Goal: Transaction & Acquisition: Book appointment/travel/reservation

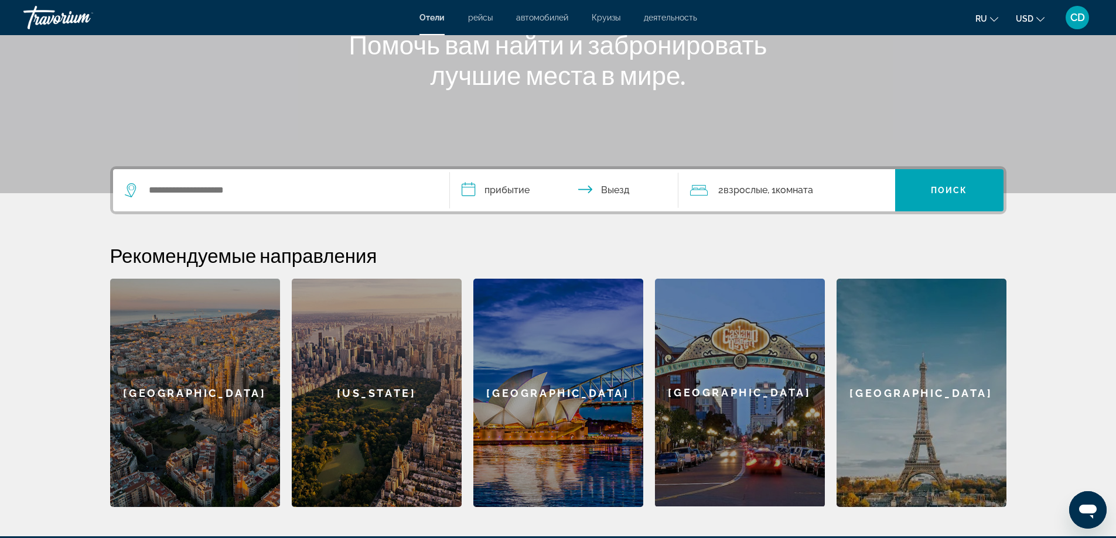
scroll to position [176, 0]
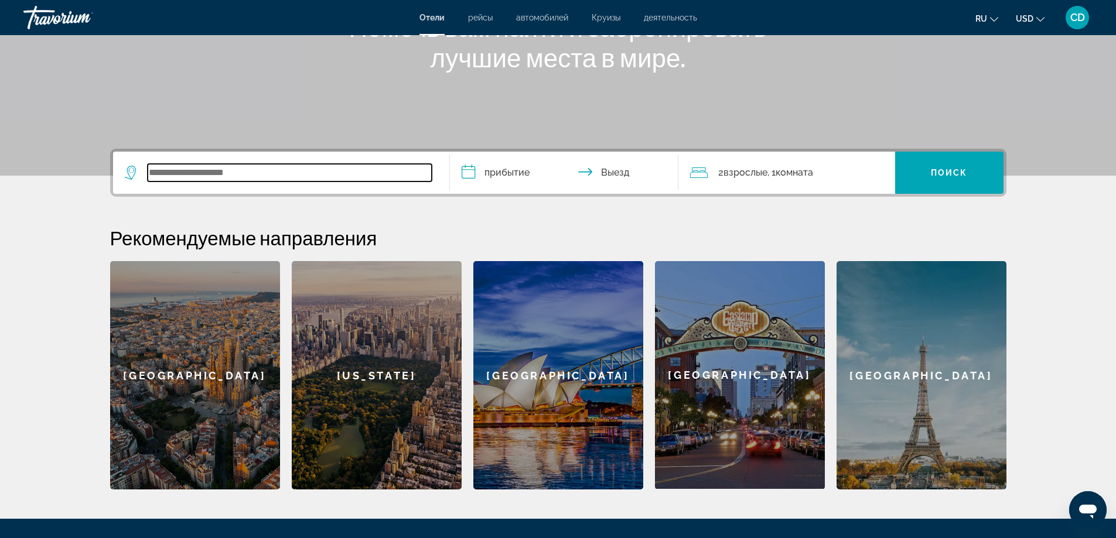
click at [237, 172] on input "Search widget" at bounding box center [290, 173] width 284 height 18
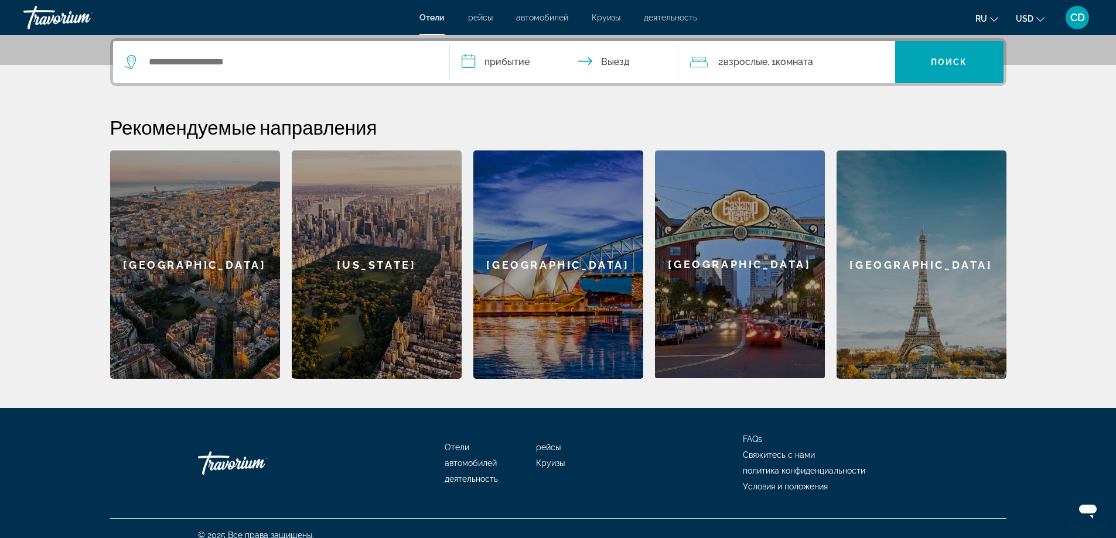
click at [915, 268] on div "[GEOGRAPHIC_DATA]" at bounding box center [921, 264] width 170 height 228
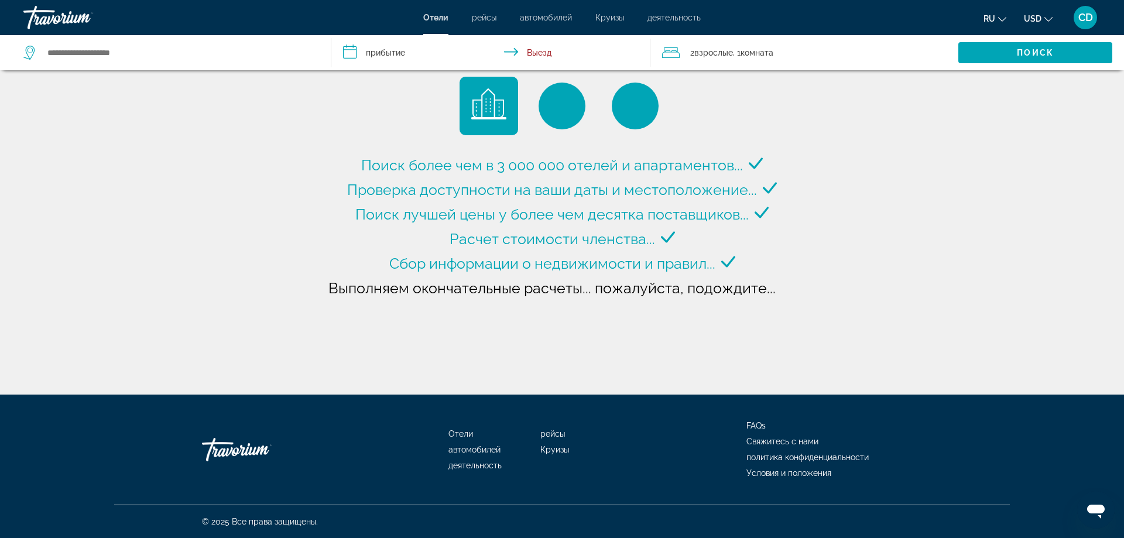
type input "**********"
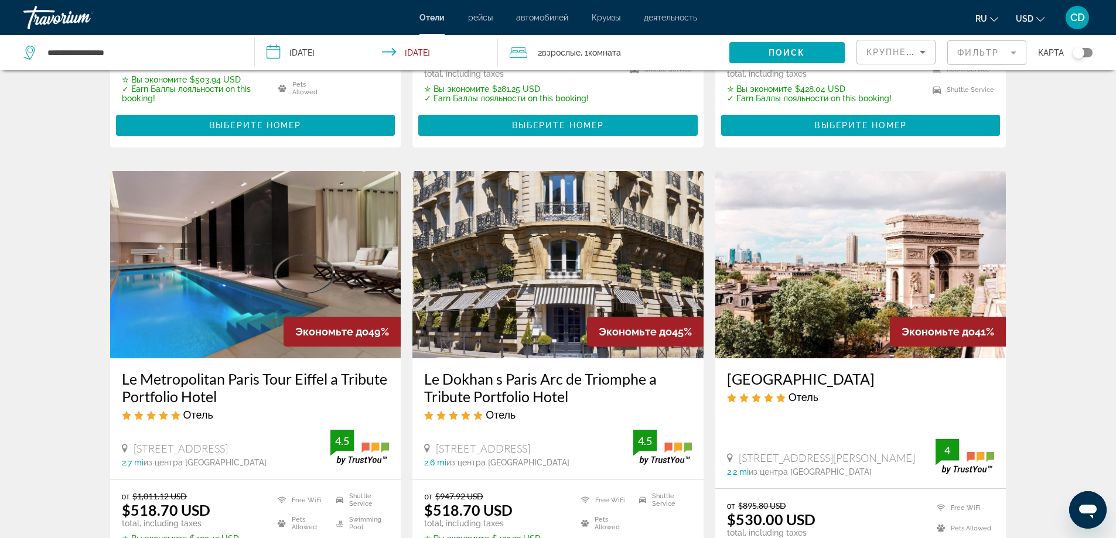
scroll to position [410, 0]
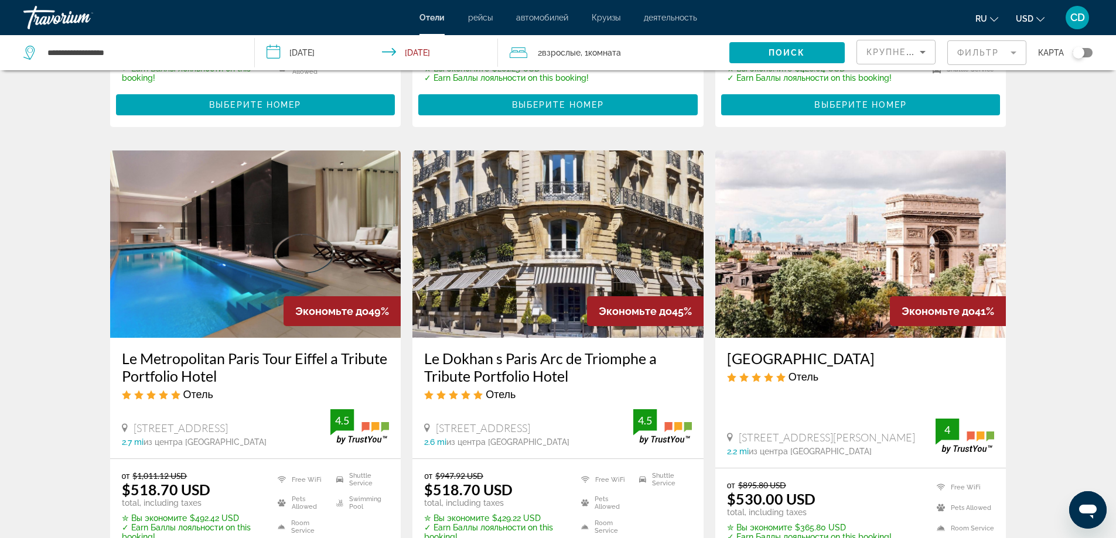
click at [828, 283] on img "Main content" at bounding box center [860, 243] width 291 height 187
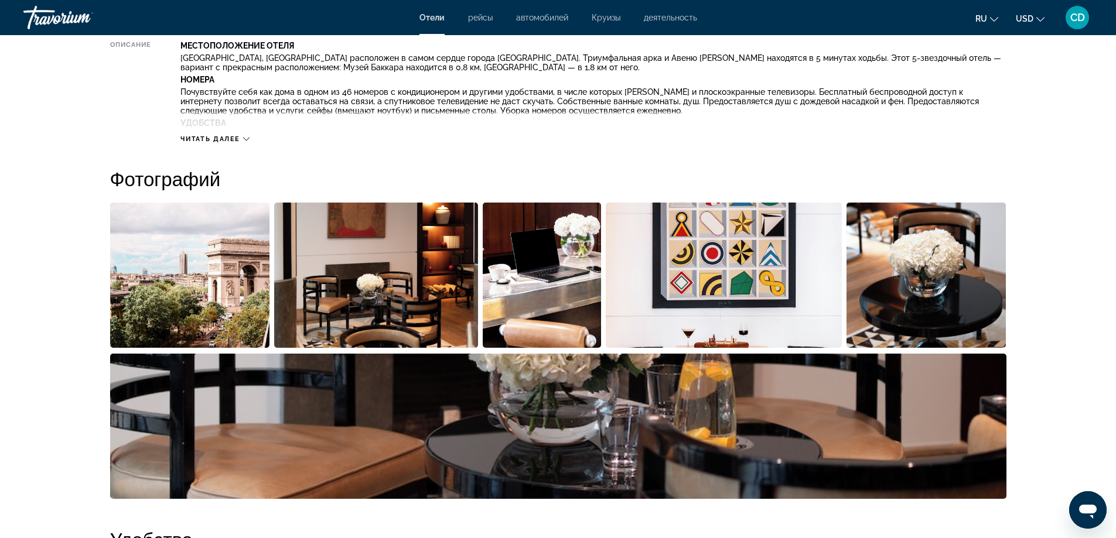
scroll to position [468, 0]
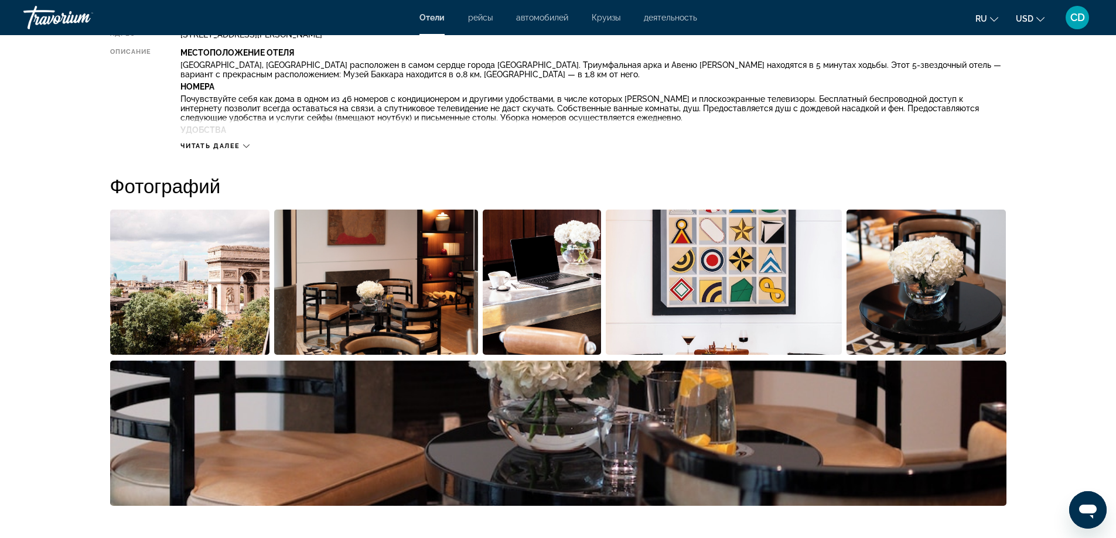
click at [226, 276] on img "Open full-screen image slider" at bounding box center [190, 282] width 160 height 145
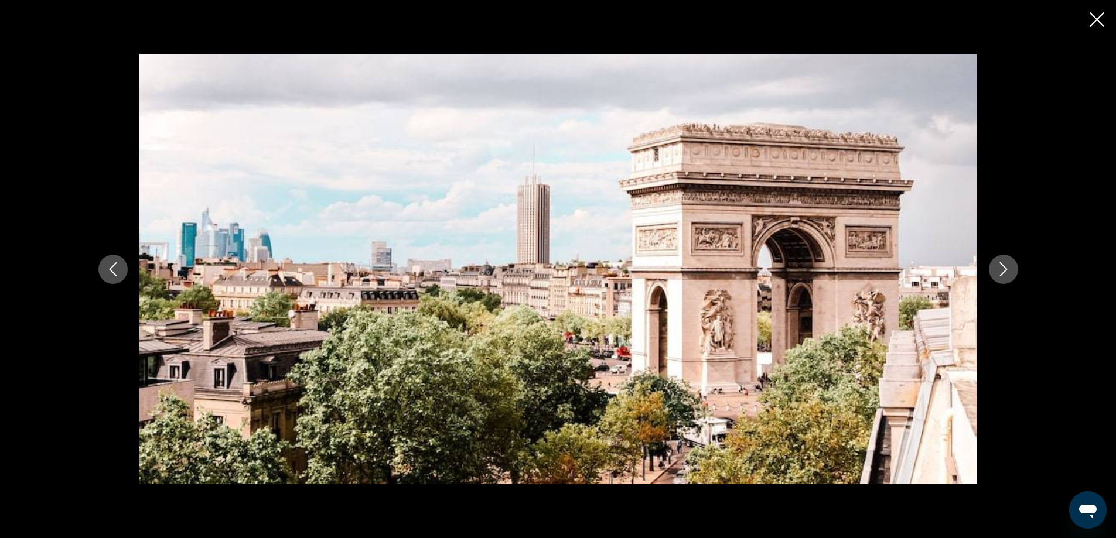
click at [1003, 271] on icon "Next image" at bounding box center [1003, 269] width 14 height 14
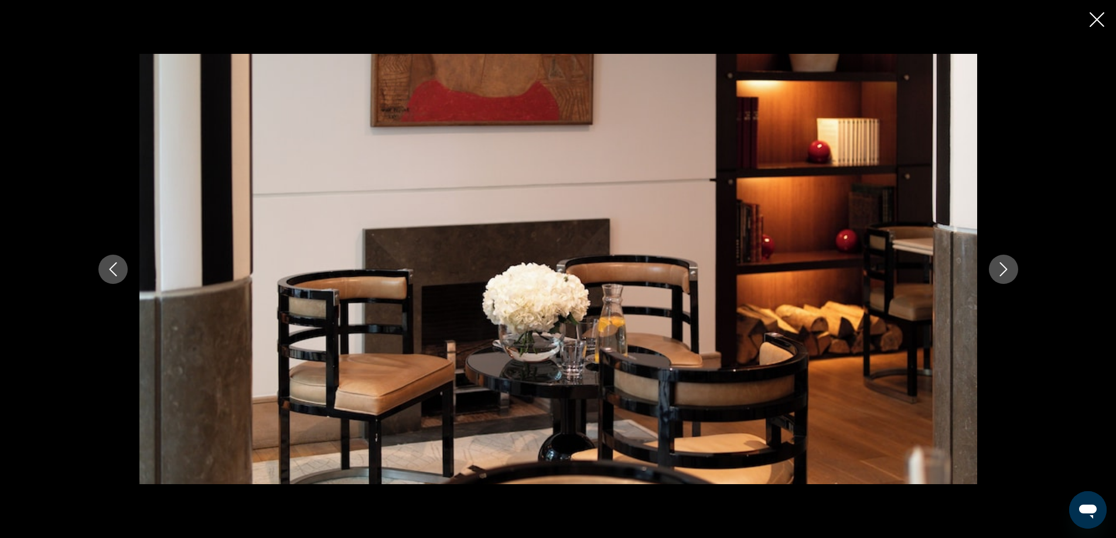
click at [1003, 271] on icon "Next image" at bounding box center [1003, 269] width 14 height 14
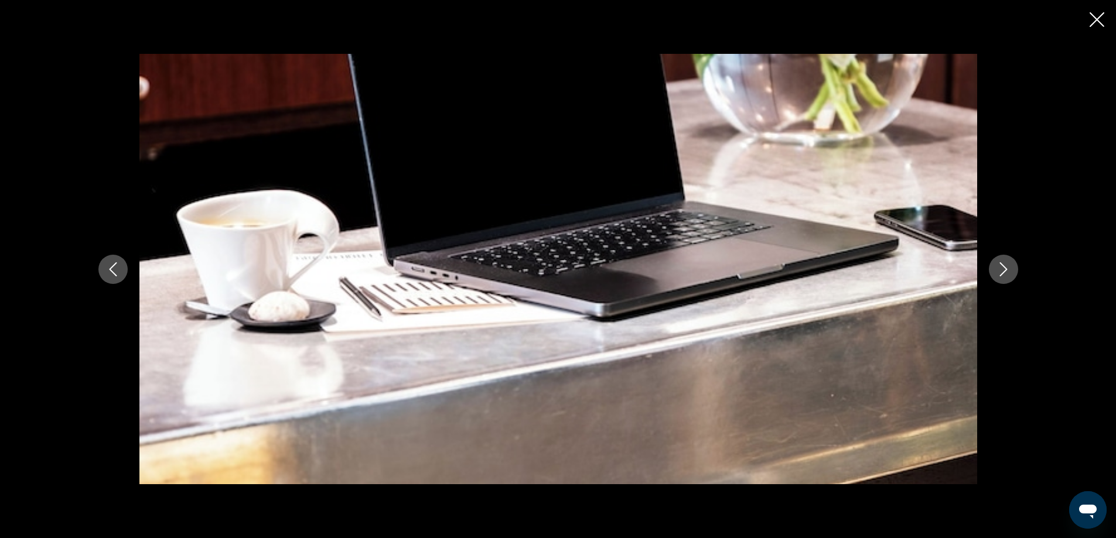
click at [1003, 271] on icon "Next image" at bounding box center [1003, 269] width 14 height 14
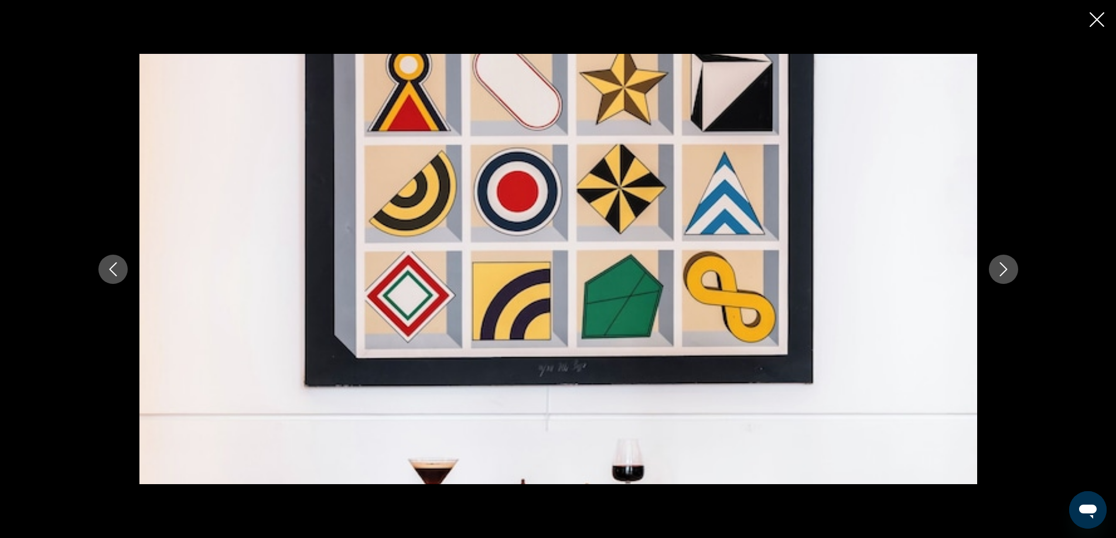
click at [1003, 271] on icon "Next image" at bounding box center [1003, 269] width 14 height 14
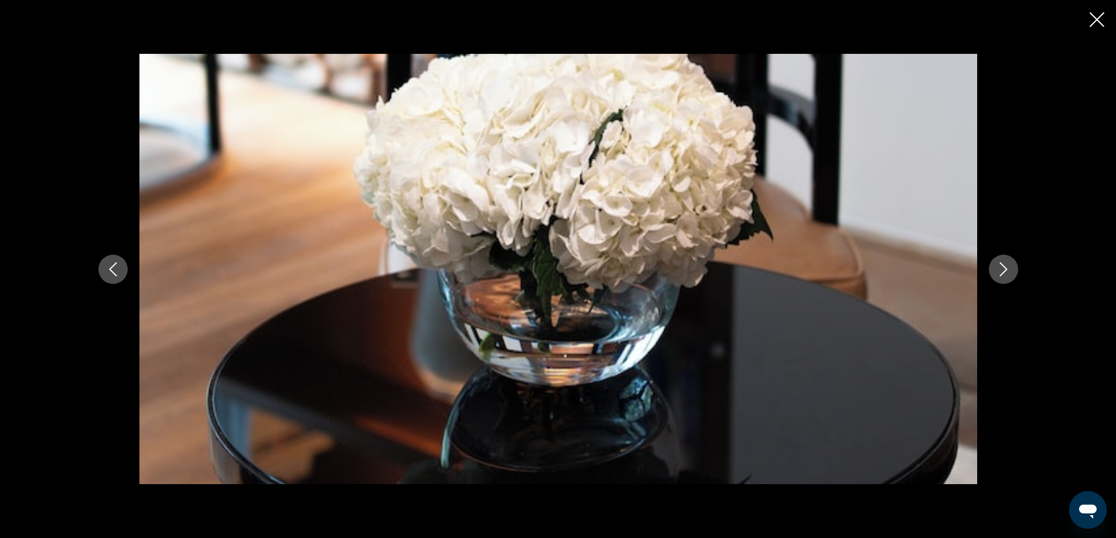
click at [1098, 16] on icon "Close slideshow" at bounding box center [1096, 19] width 15 height 15
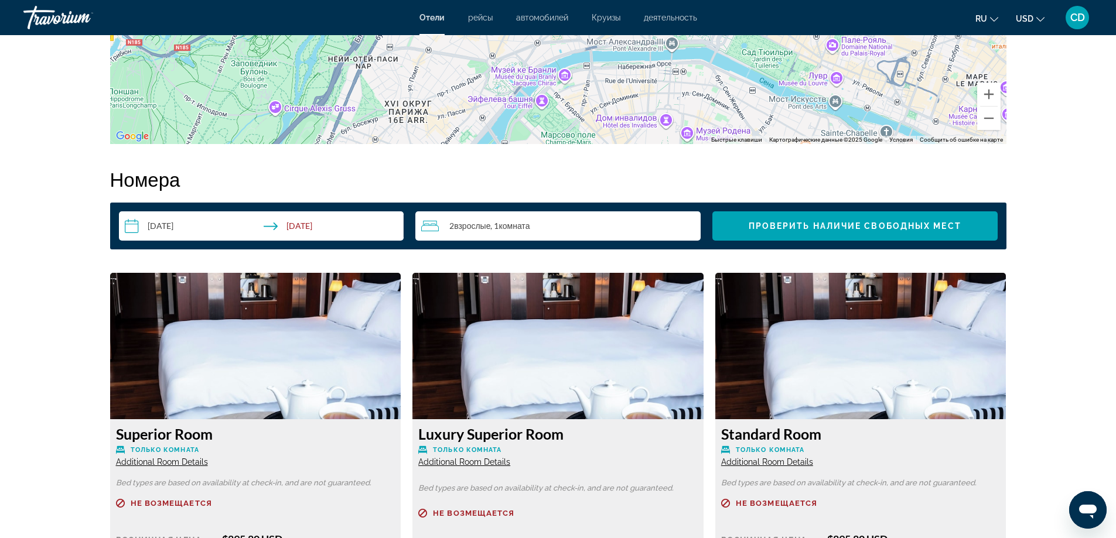
scroll to position [1405, 0]
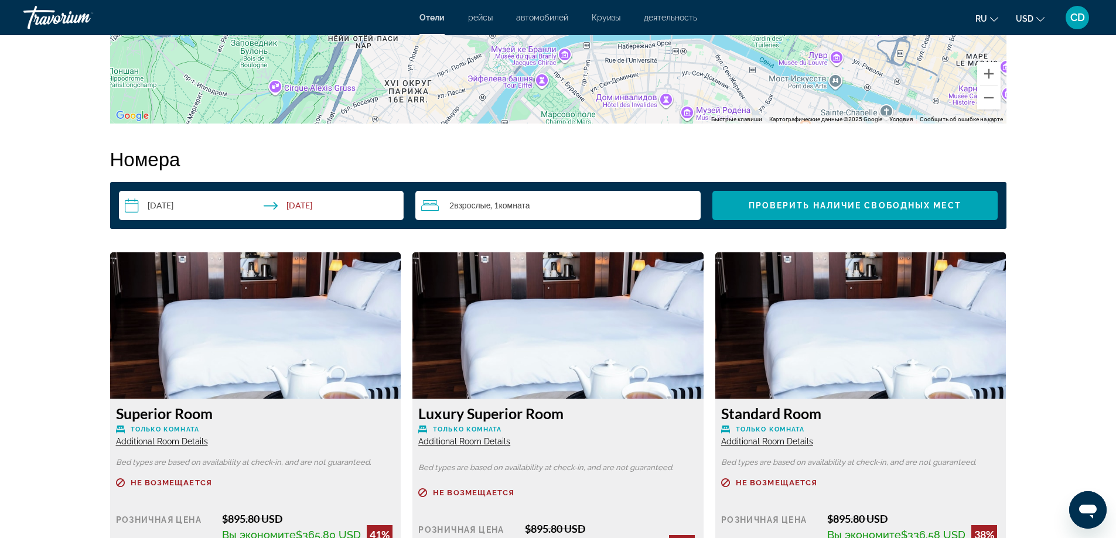
click at [135, 208] on input "**********" at bounding box center [264, 207] width 290 height 33
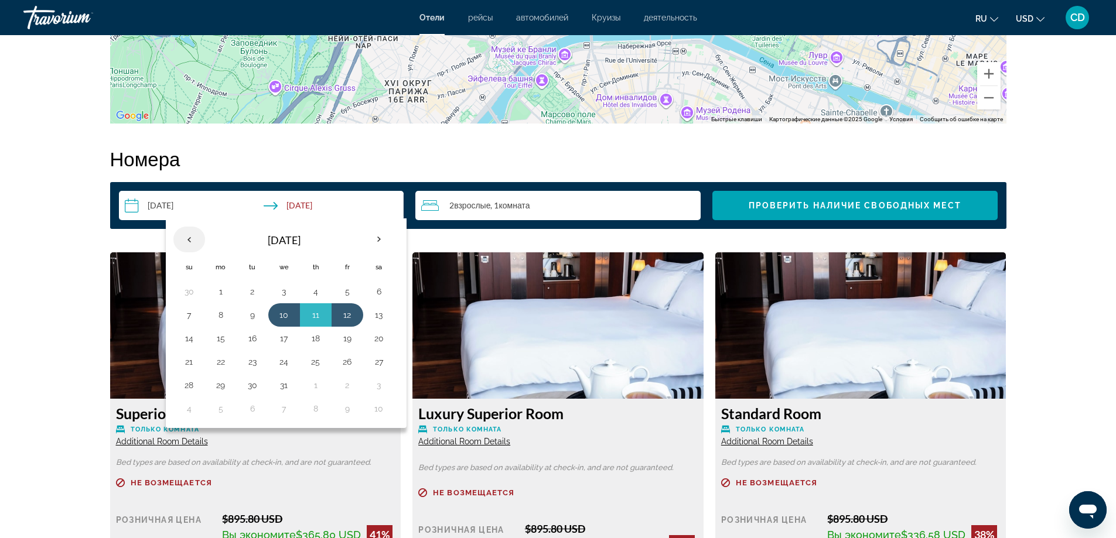
click at [191, 235] on th "Previous month" at bounding box center [189, 240] width 32 height 26
click at [314, 316] on button "9" at bounding box center [315, 315] width 19 height 16
click at [220, 339] on button "13" at bounding box center [220, 338] width 19 height 16
type input "**********"
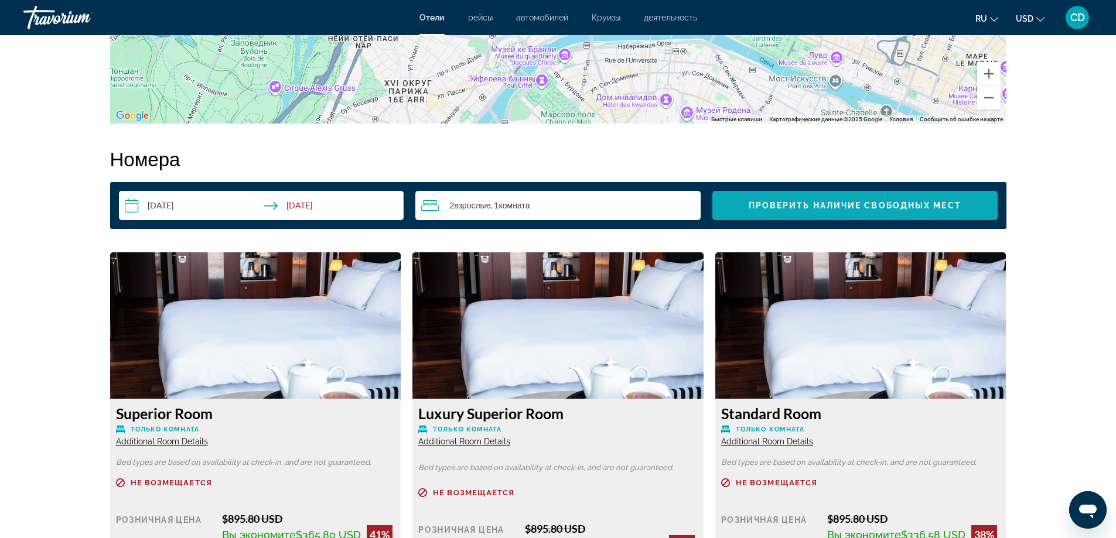
click at [889, 204] on span "Проверить наличие свободных мест" at bounding box center [854, 205] width 213 height 9
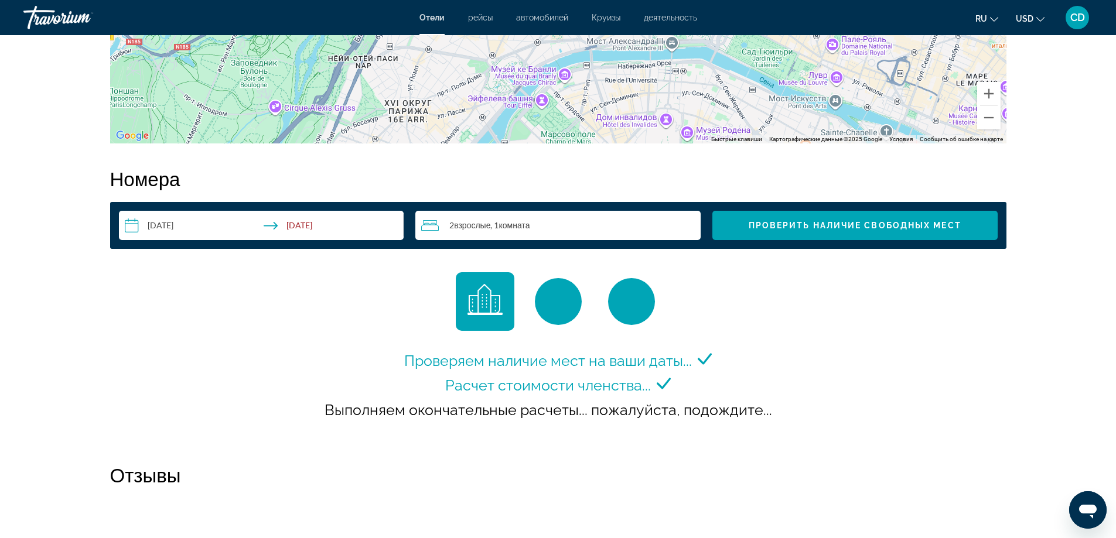
scroll to position [1365, 0]
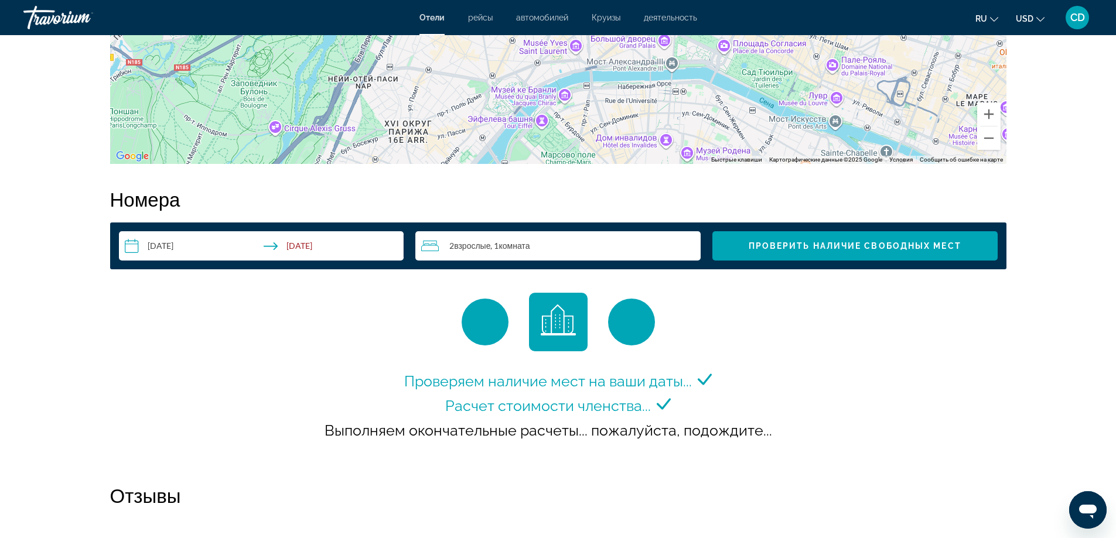
click at [477, 19] on span "рейсы" at bounding box center [480, 17] width 25 height 9
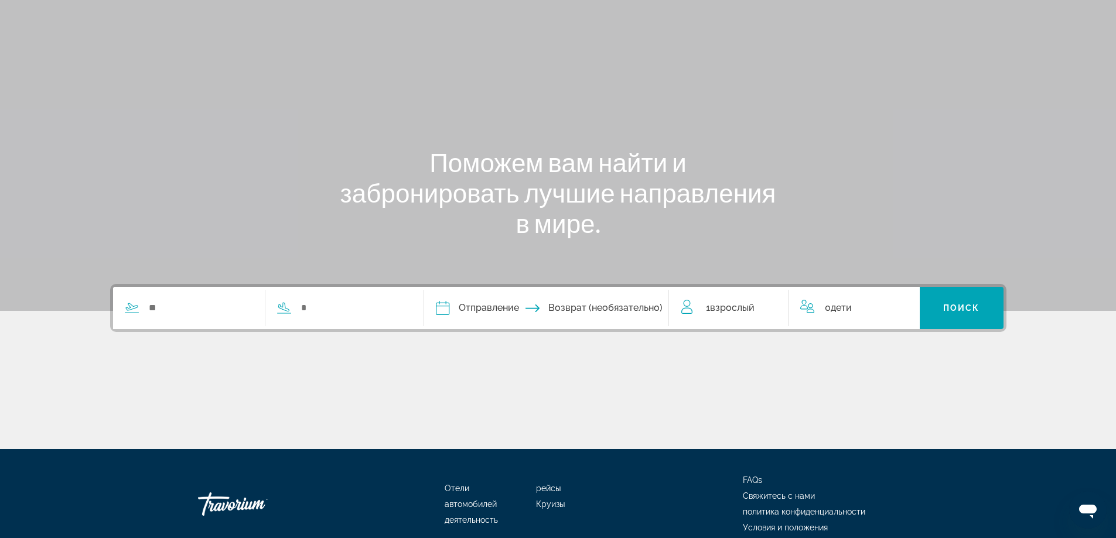
scroll to position [59, 0]
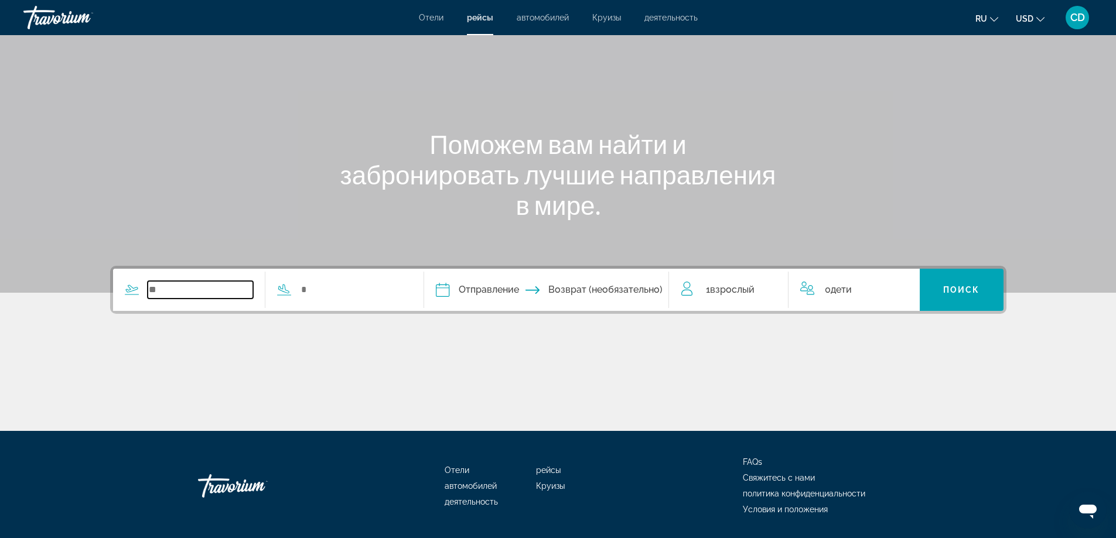
click at [152, 292] on input "Search widget" at bounding box center [201, 290] width 106 height 18
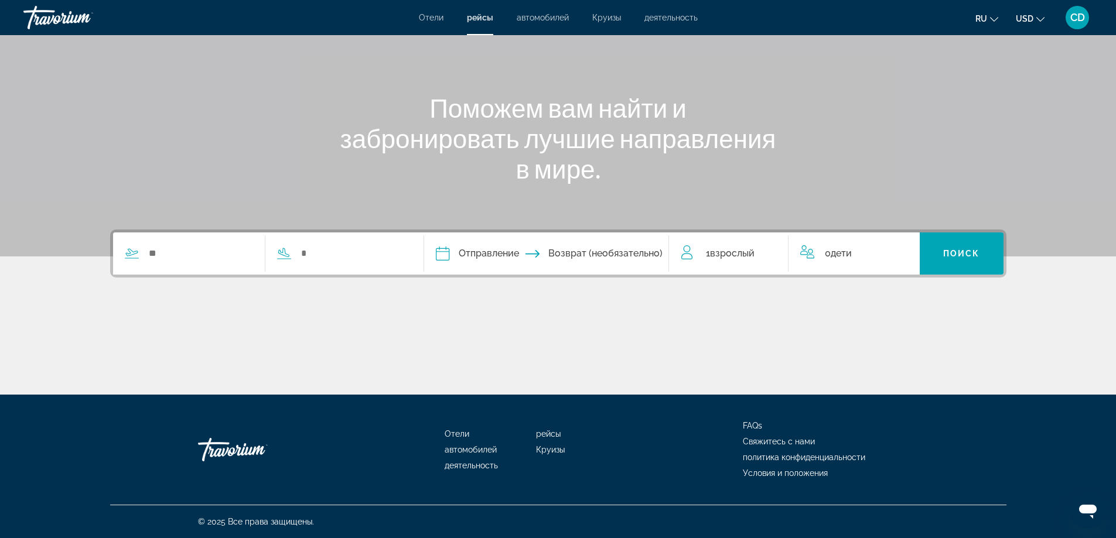
click at [132, 254] on icon "Search widget" at bounding box center [132, 254] width 14 height 14
click at [151, 254] on input "Search widget" at bounding box center [201, 254] width 106 height 18
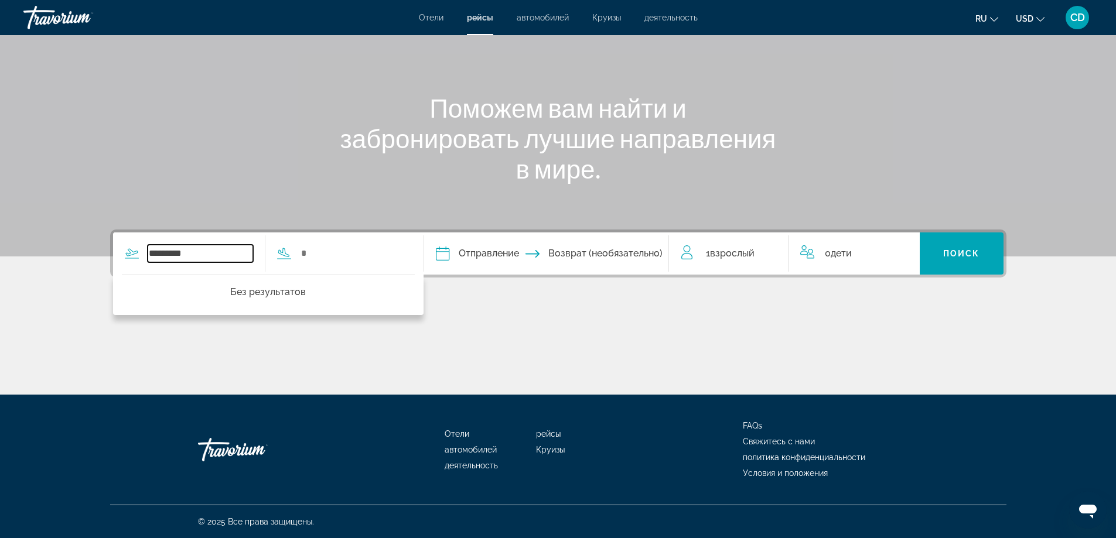
type input "*********"
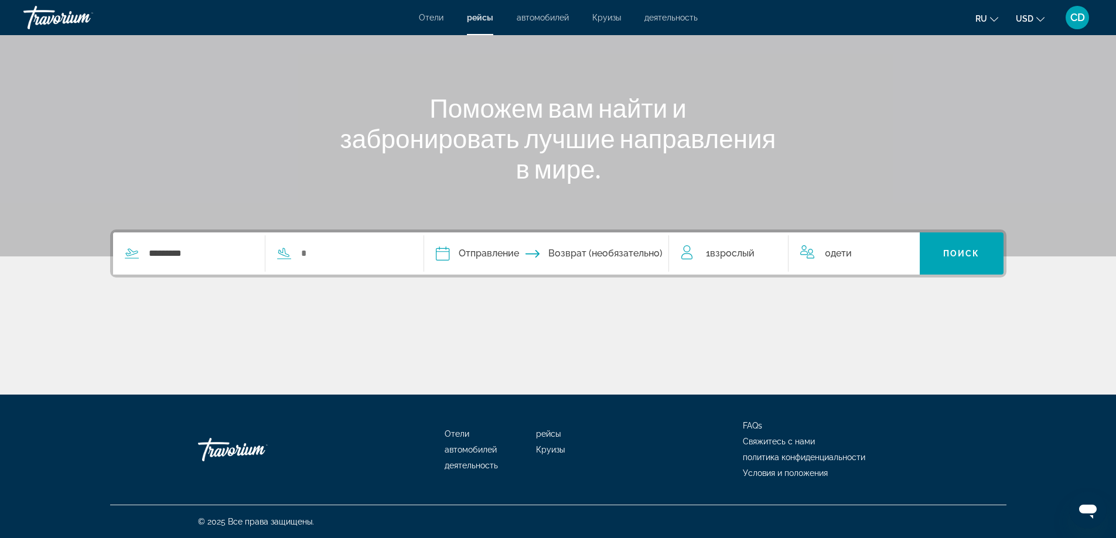
click at [284, 251] on icon "Search widget" at bounding box center [283, 252] width 11 height 9
click at [296, 254] on div "Search widget" at bounding box center [335, 254] width 141 height 18
click at [288, 254] on icon "Search widget" at bounding box center [283, 252] width 11 height 9
click at [304, 255] on input "Search widget" at bounding box center [353, 254] width 106 height 18
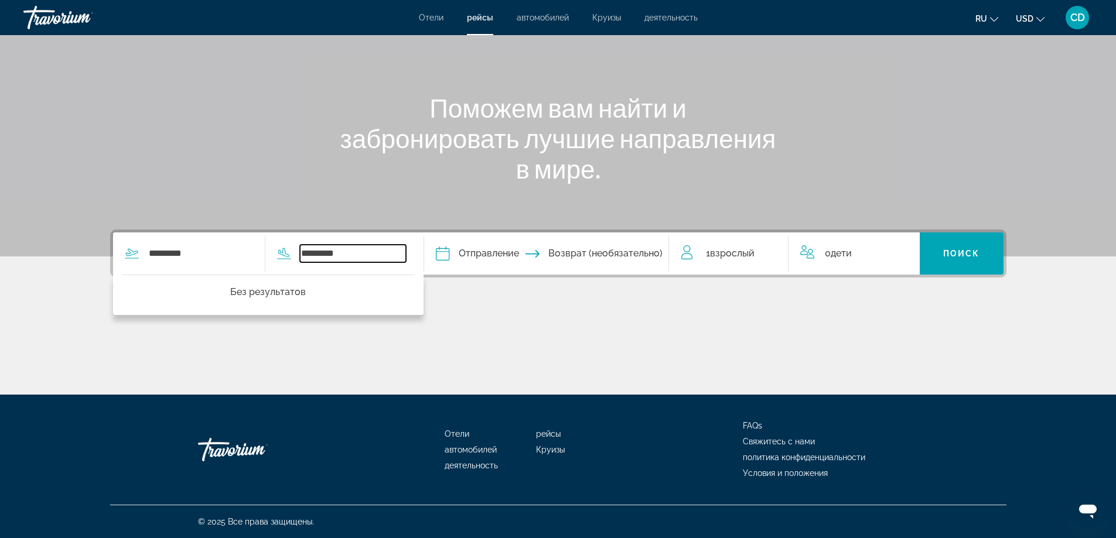
type input "*********"
click at [497, 256] on input "Depart date" at bounding box center [493, 255] width 121 height 46
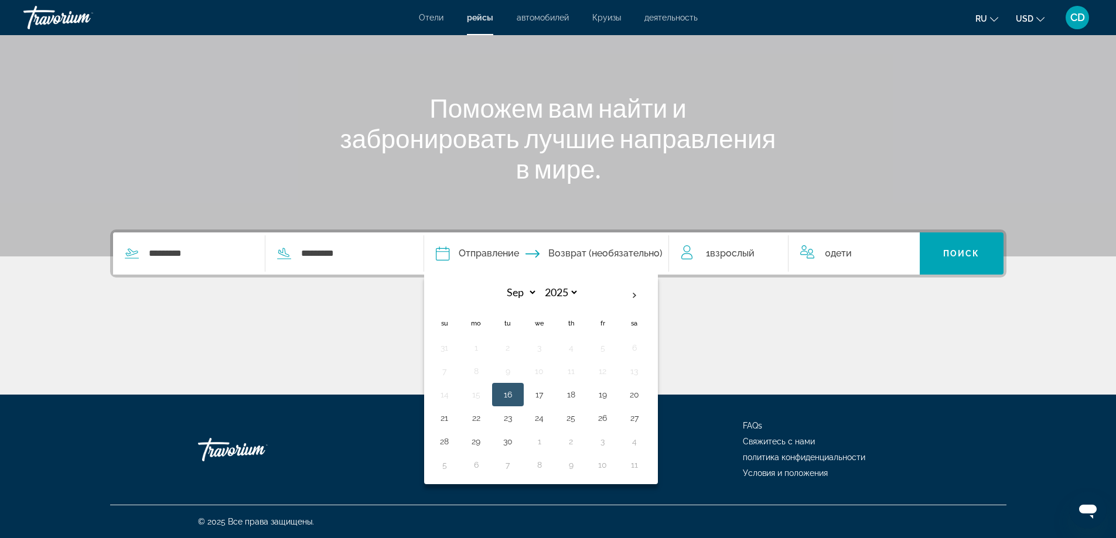
click at [512, 394] on button "16" at bounding box center [507, 394] width 19 height 16
type input "**********"
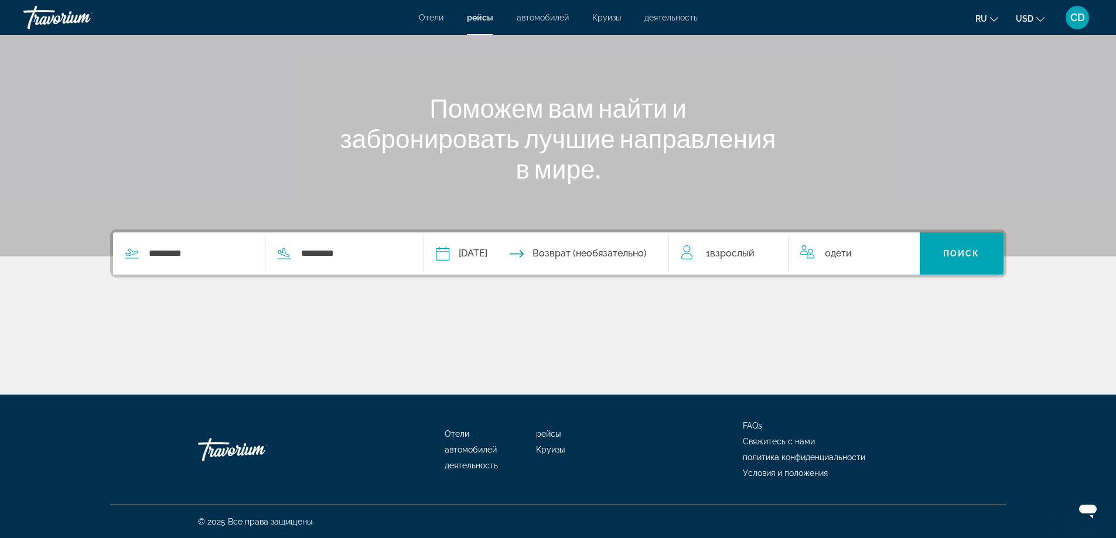
click at [563, 252] on input "Return date" at bounding box center [612, 255] width 121 height 46
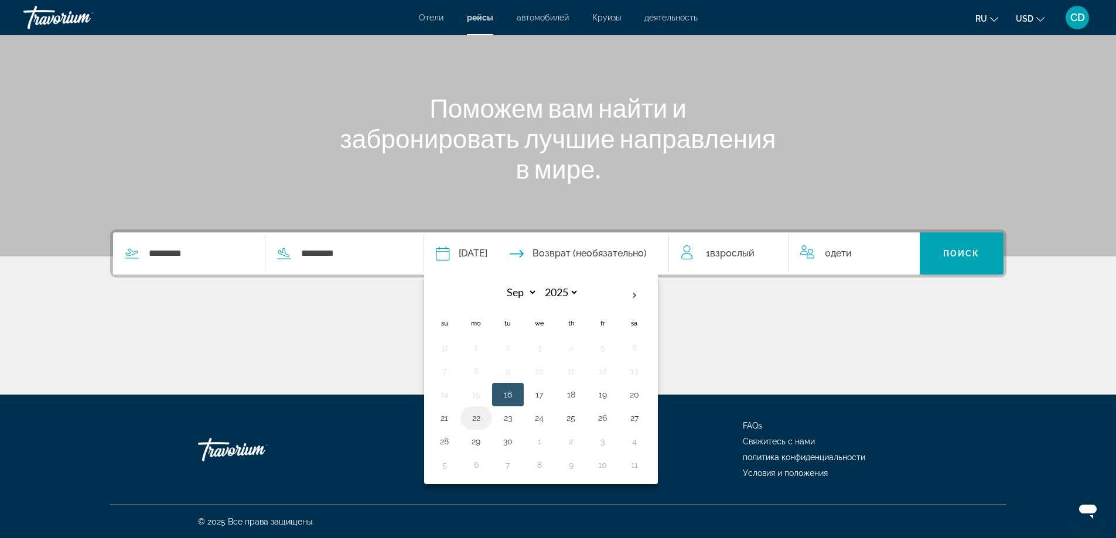
click at [480, 420] on button "22" at bounding box center [476, 418] width 19 height 16
type input "**********"
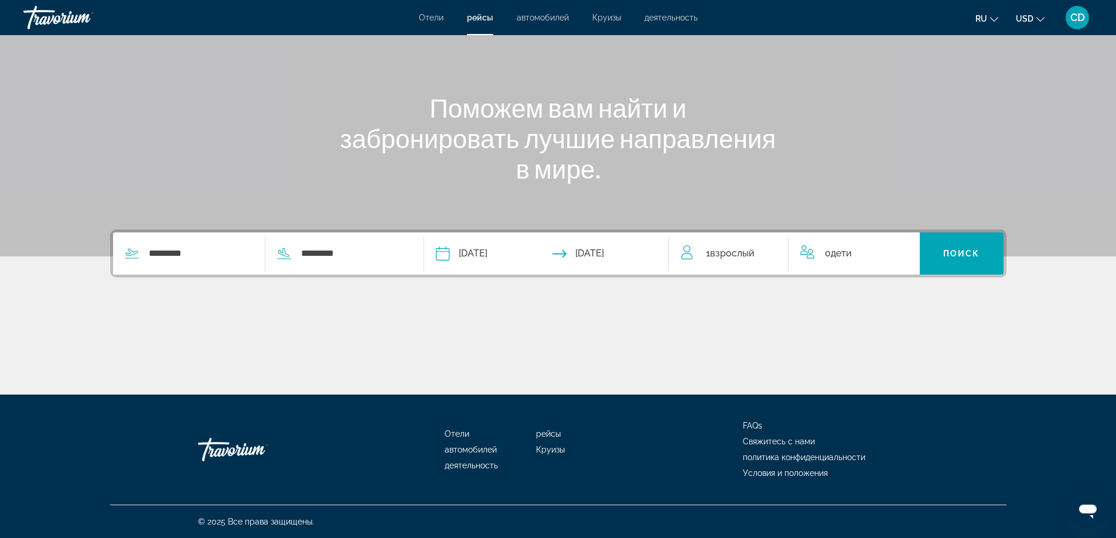
click at [738, 254] on span "Взрослый" at bounding box center [732, 253] width 45 height 11
click at [770, 250] on icon "Increment adults" at bounding box center [770, 251] width 11 height 14
click at [949, 252] on span "Поиск" at bounding box center [961, 253] width 37 height 9
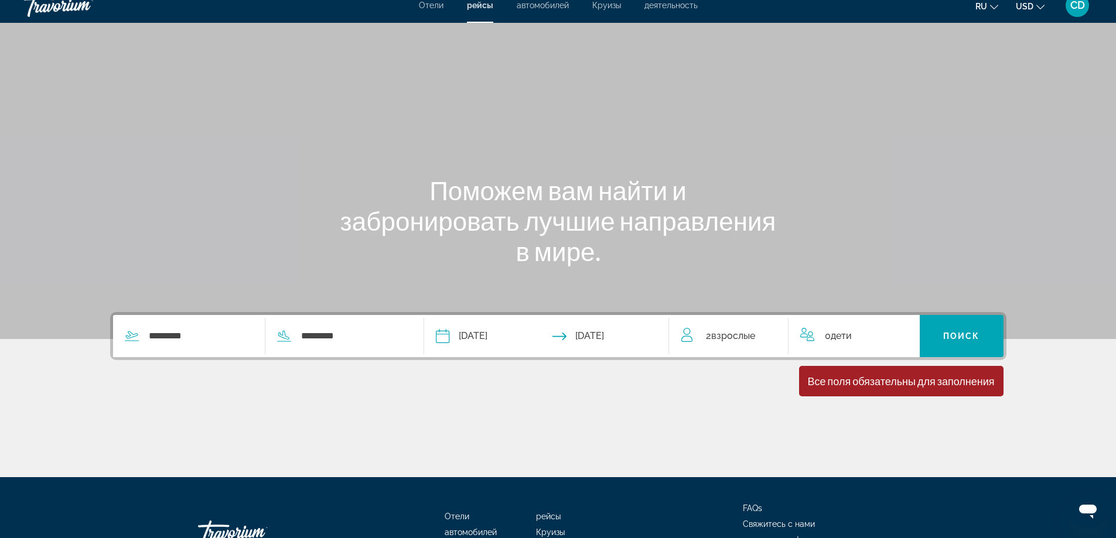
scroll to position [0, 0]
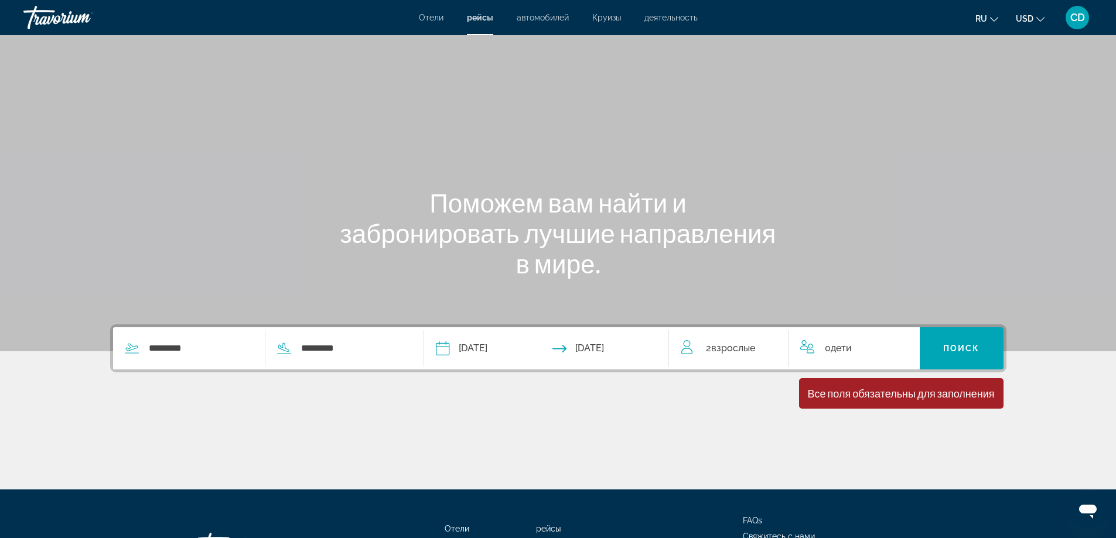
click at [536, 20] on span "автомобилей" at bounding box center [542, 17] width 52 height 9
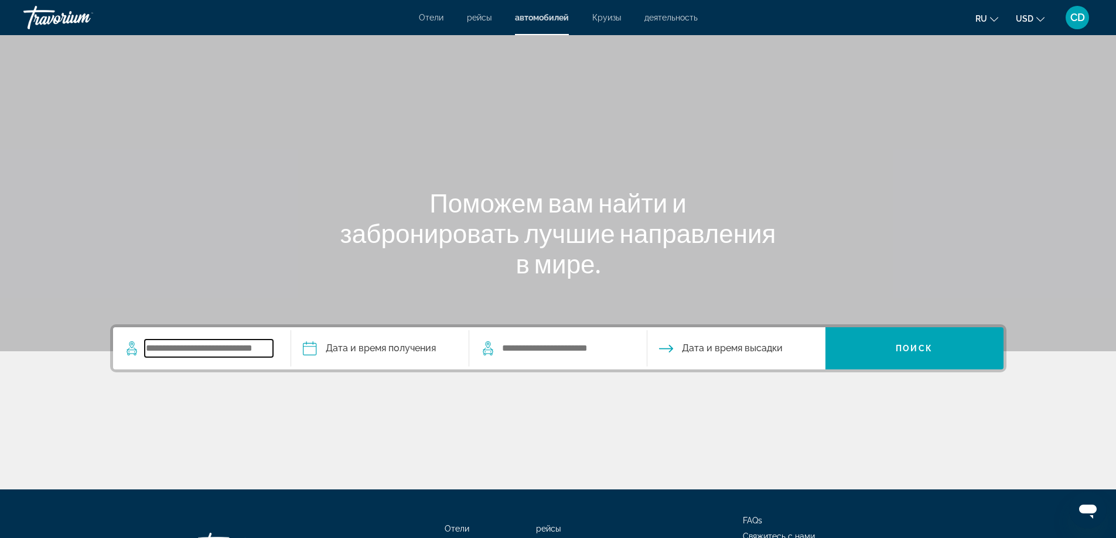
click at [225, 350] on input "Search widget" at bounding box center [209, 349] width 128 height 18
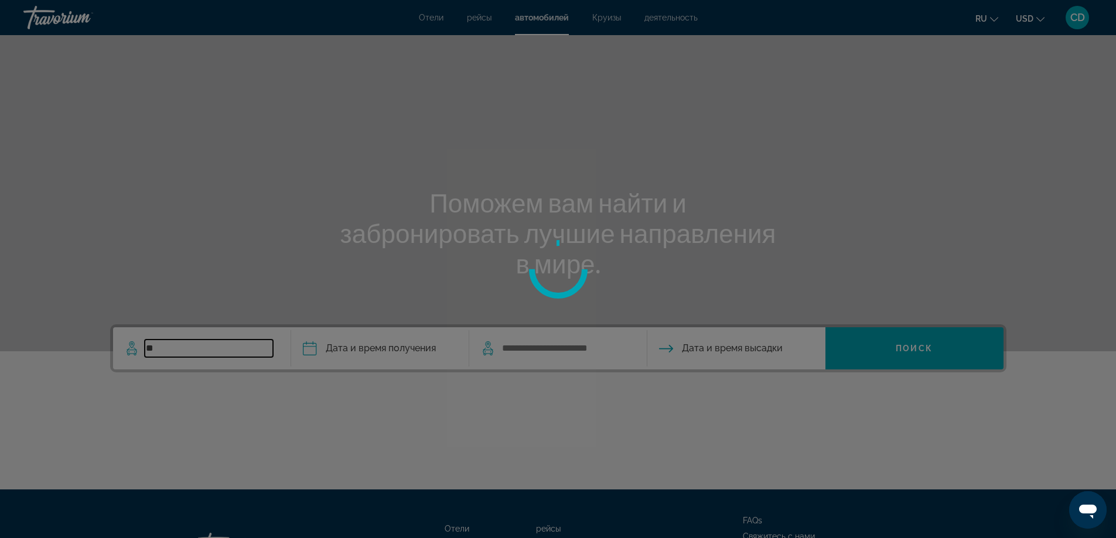
type input "*"
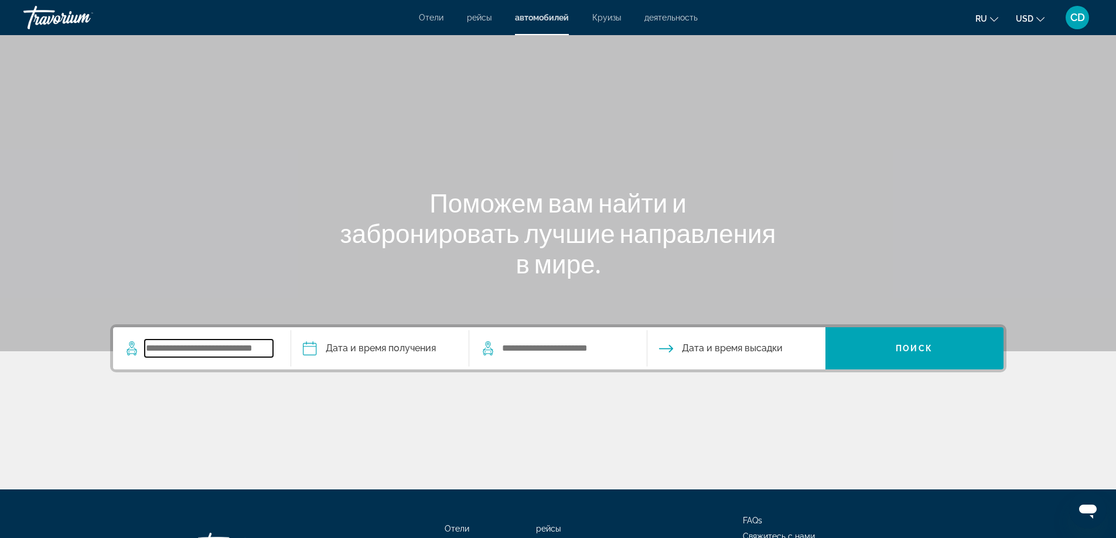
click at [217, 347] on input "Search widget" at bounding box center [209, 349] width 128 height 18
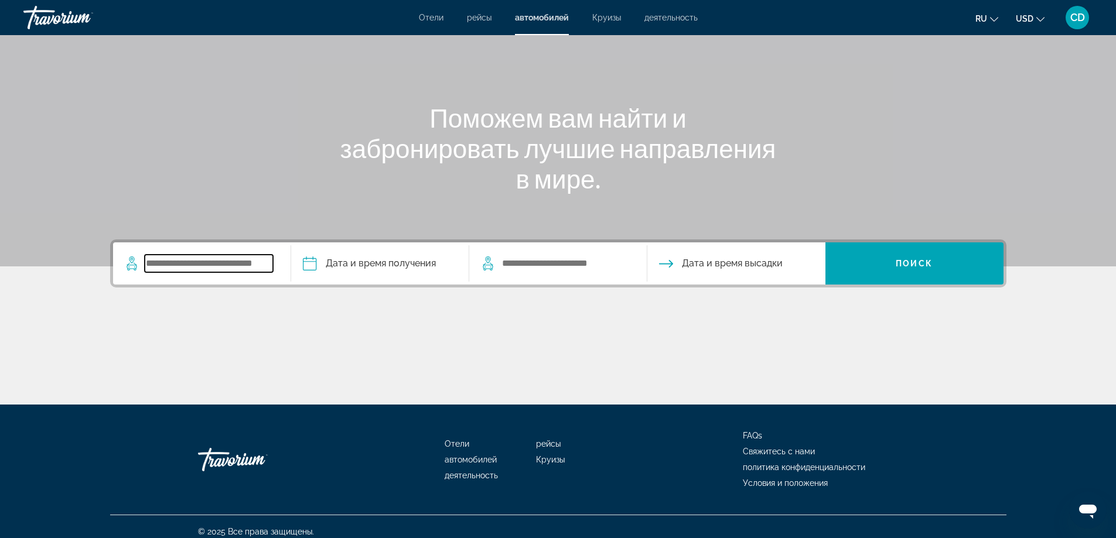
scroll to position [95, 0]
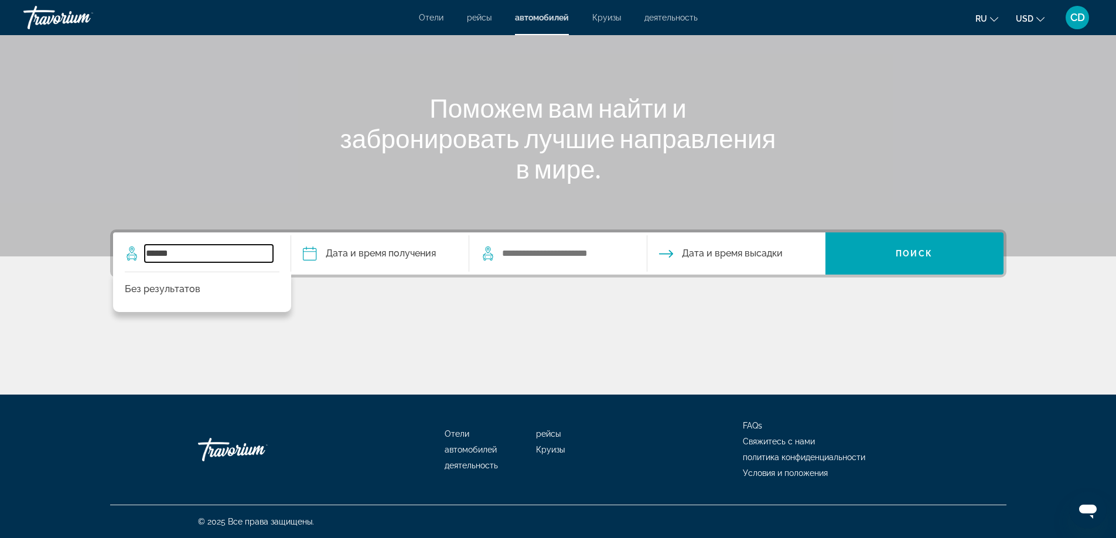
drag, startPoint x: 193, startPoint y: 261, endPoint x: 122, endPoint y: 256, distance: 70.4
click at [122, 256] on app-cars-destinations-search "****** Без результатов" at bounding box center [202, 253] width 178 height 42
type input "******"
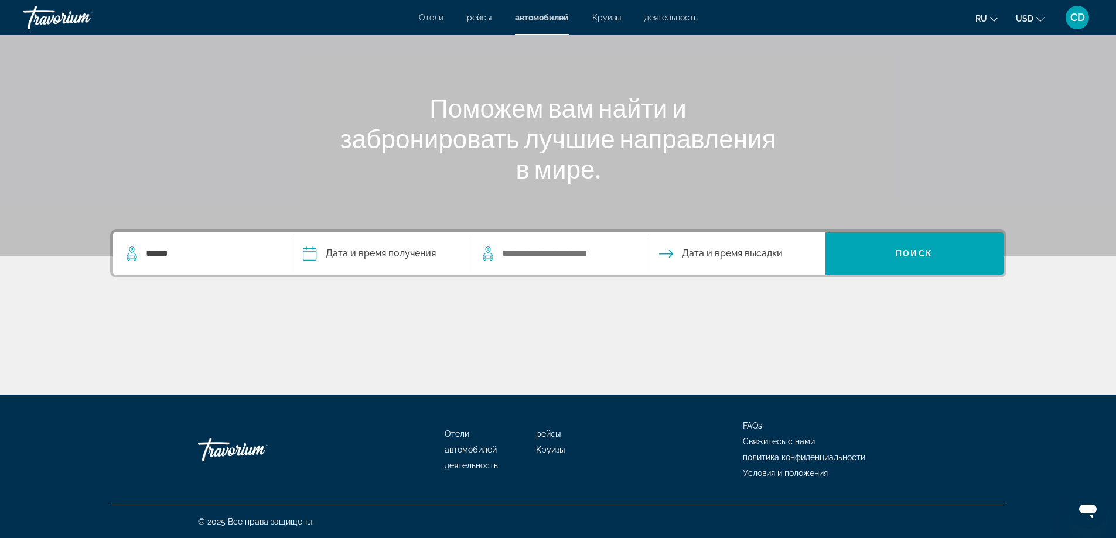
click at [399, 258] on input "Pickup date" at bounding box center [379, 255] width 183 height 46
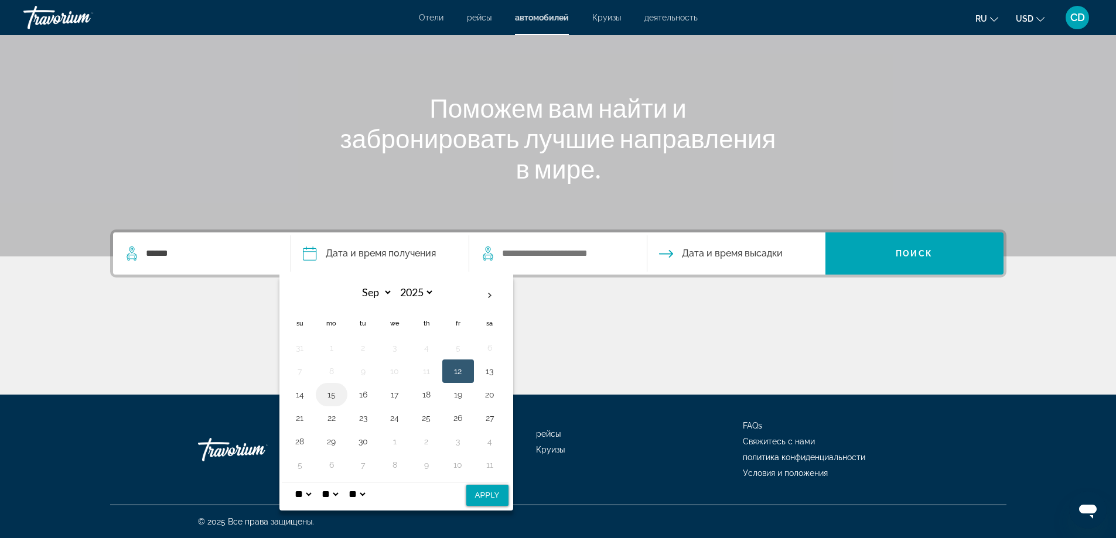
click at [329, 396] on button "15" at bounding box center [331, 394] width 19 height 16
click at [488, 497] on button "Apply" at bounding box center [487, 495] width 42 height 21
type input "**********"
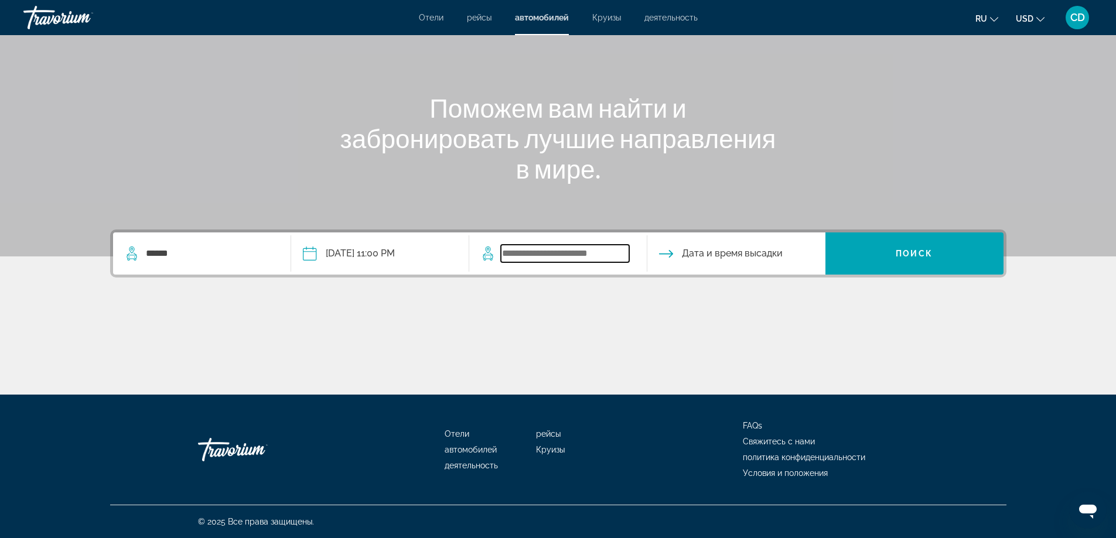
click at [525, 254] on input "Search widget" at bounding box center [565, 254] width 128 height 18
click at [696, 255] on input "Drop-off date" at bounding box center [735, 255] width 183 height 46
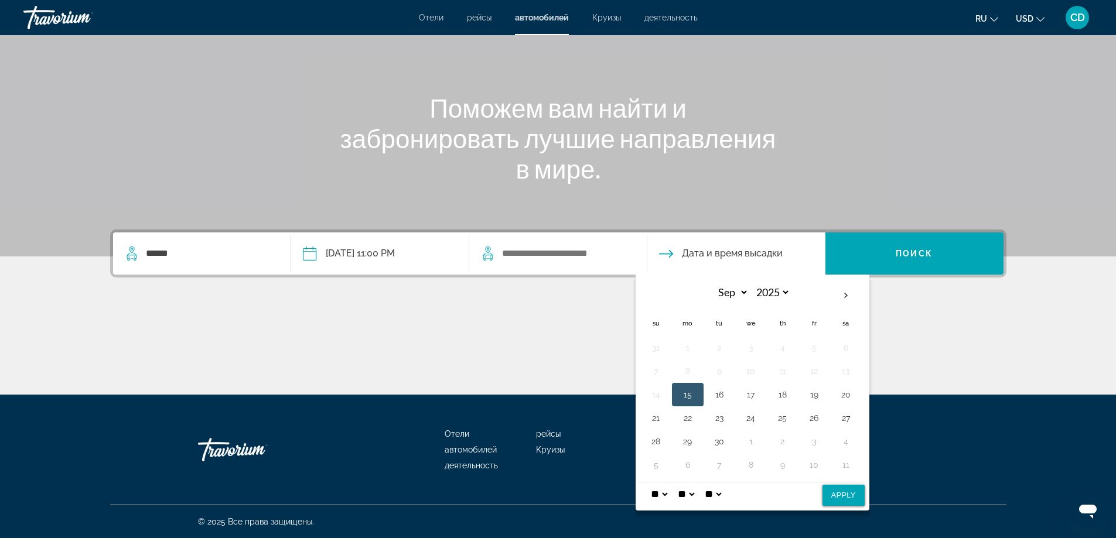
click at [668, 495] on select "* * * * * * * * * ** ** **" at bounding box center [658, 494] width 21 height 23
click at [684, 398] on button "15" at bounding box center [687, 394] width 19 height 16
click at [665, 494] on select "* * * * * * * * * ** ** **" at bounding box center [658, 494] width 21 height 23
click at [723, 492] on select "** **" at bounding box center [712, 494] width 21 height 23
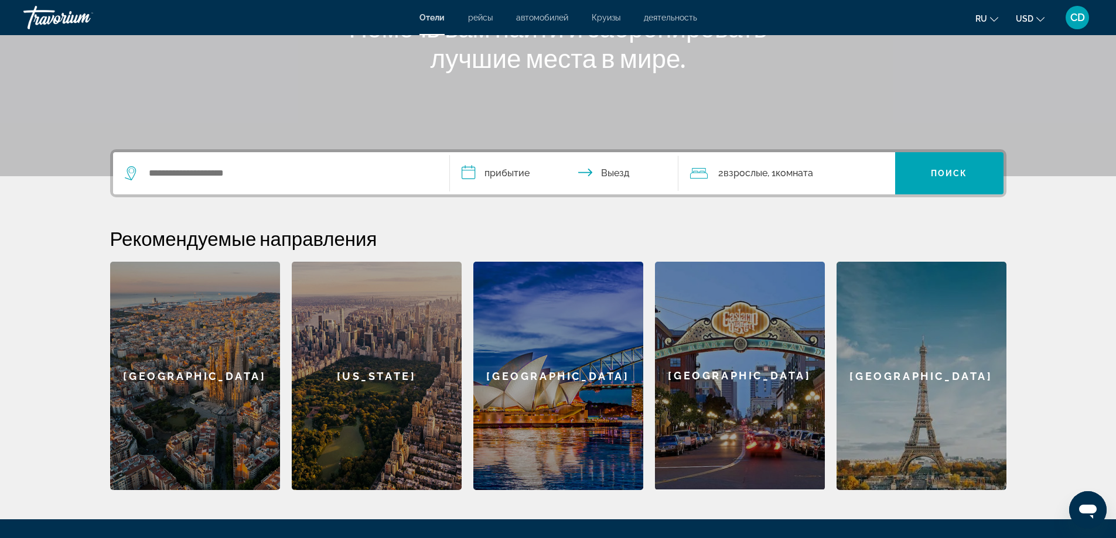
scroll to position [176, 0]
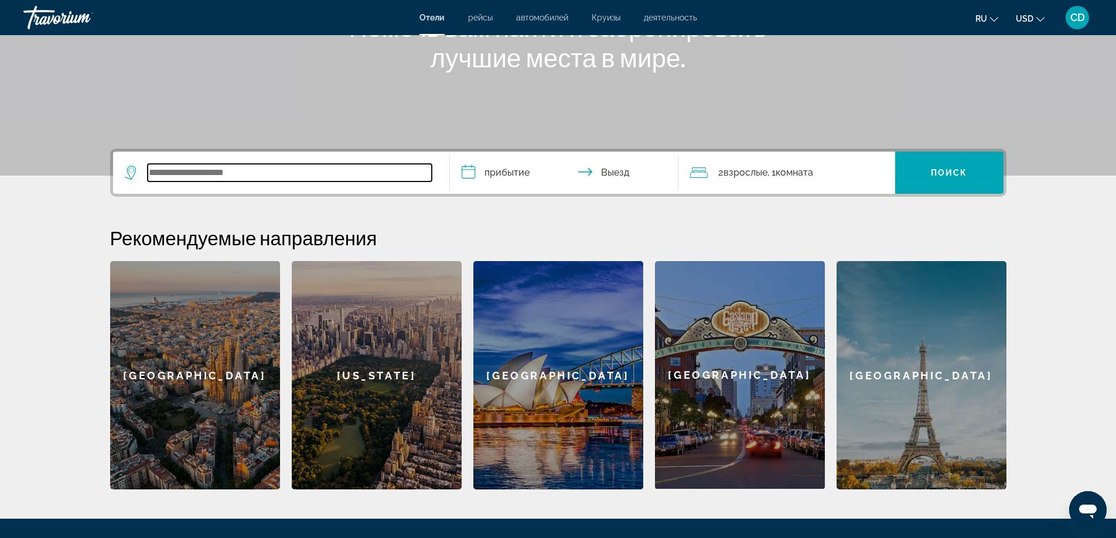
click at [223, 175] on input "Search widget" at bounding box center [290, 173] width 284 height 18
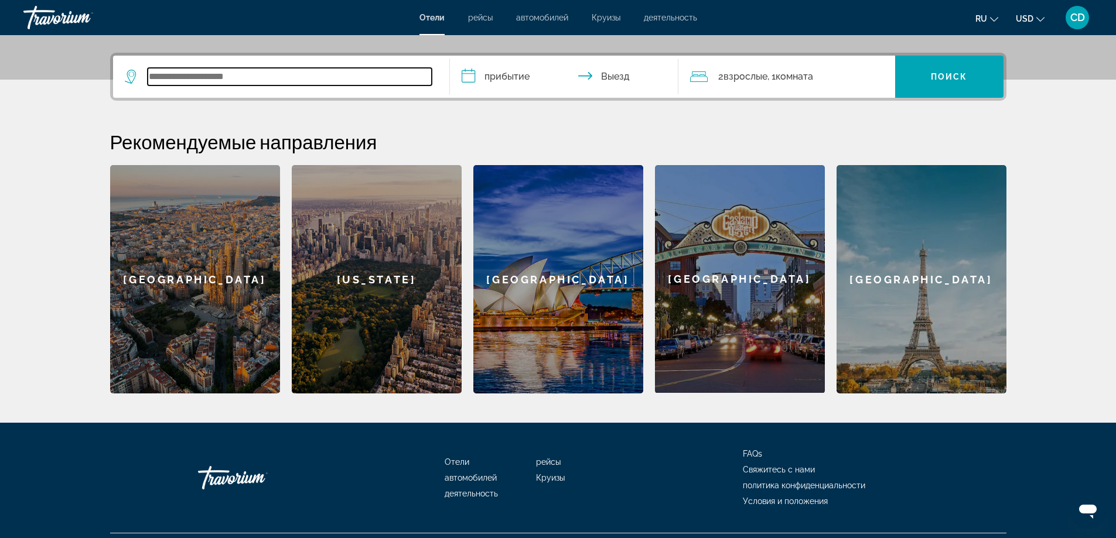
scroll to position [286, 0]
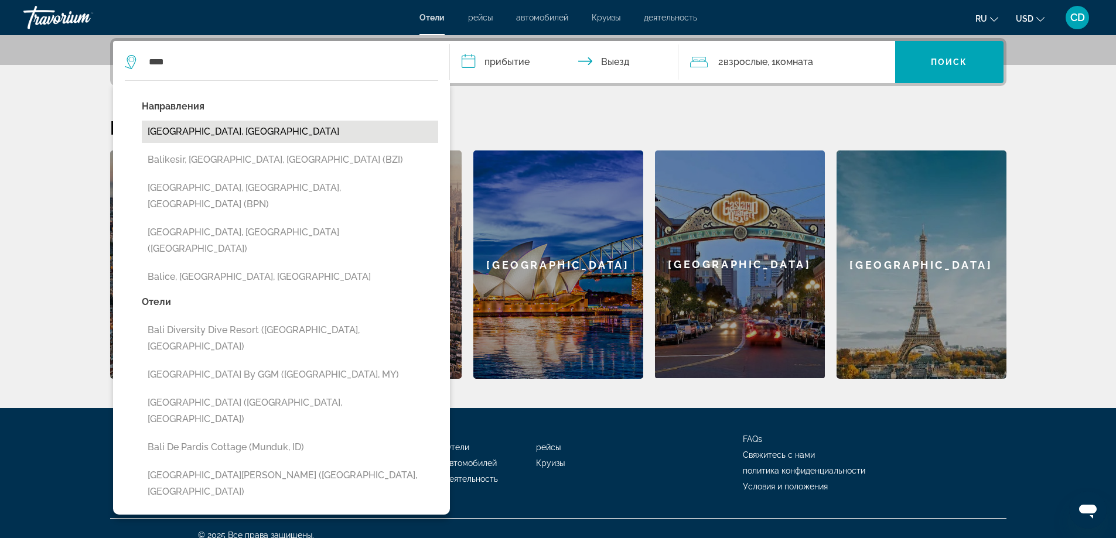
click at [219, 133] on button "Bali Island, Indonesia" at bounding box center [290, 132] width 296 height 22
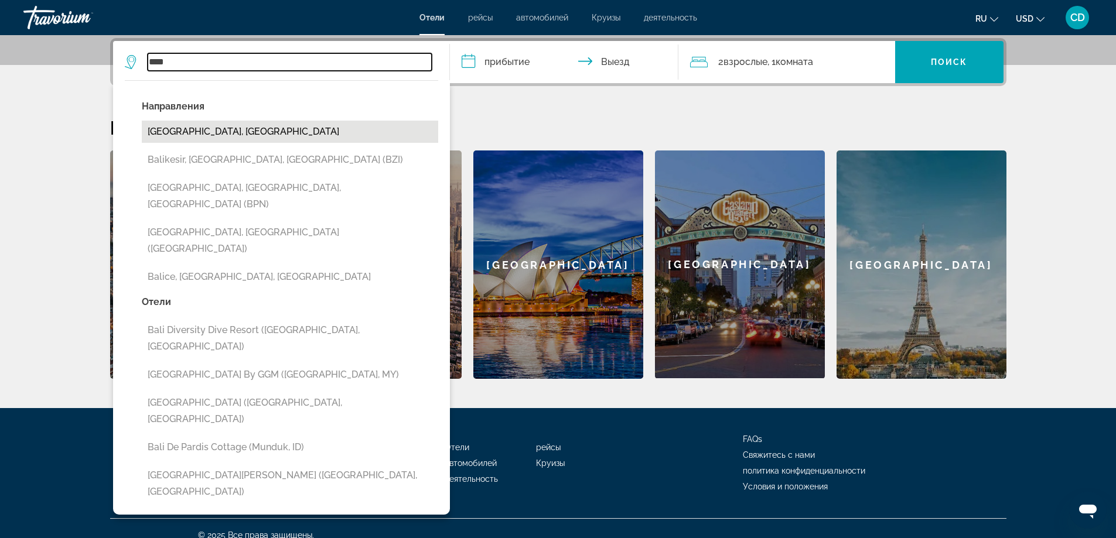
type input "**********"
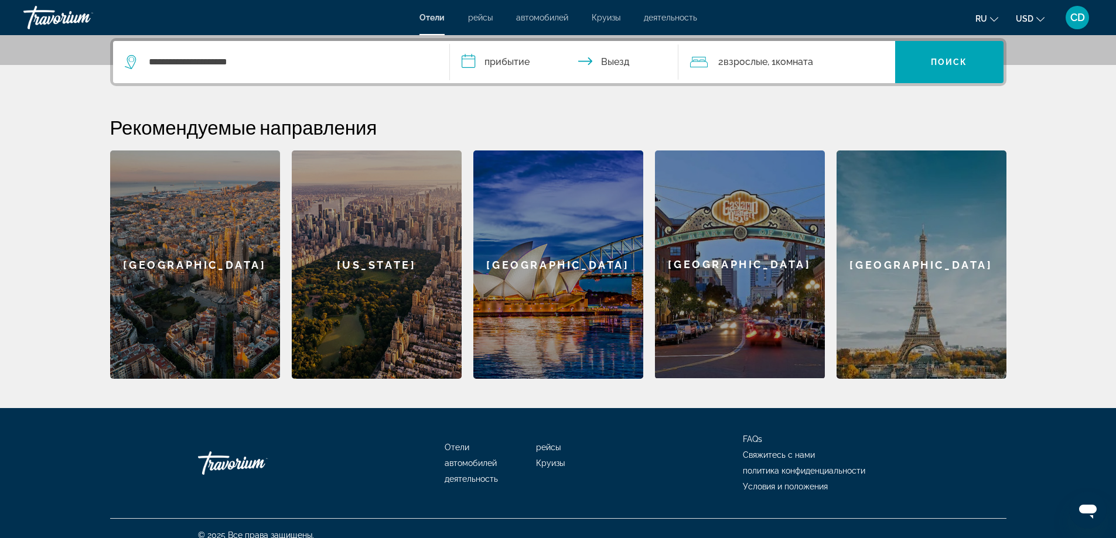
click at [471, 64] on input "**********" at bounding box center [566, 64] width 233 height 46
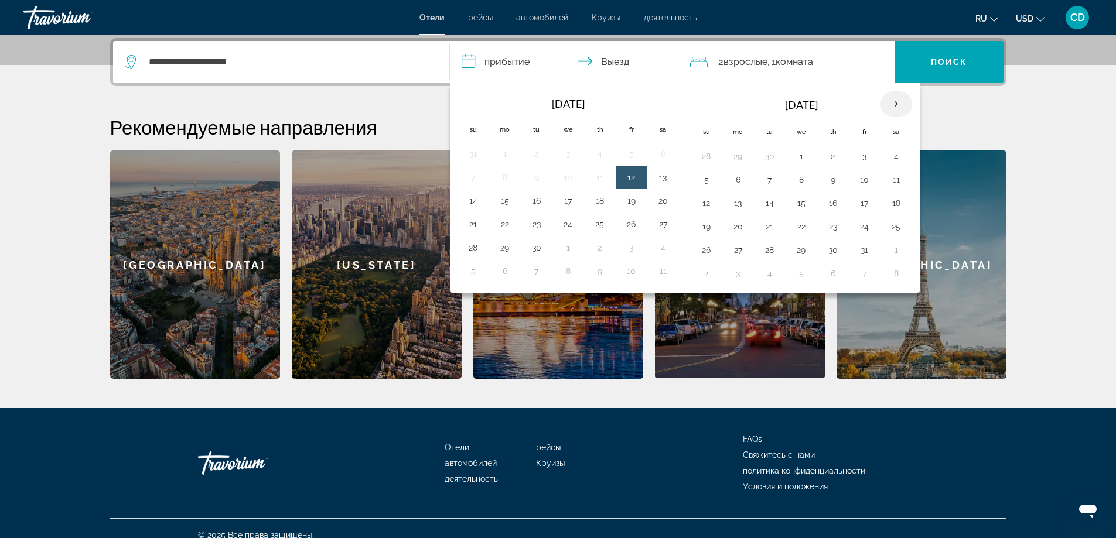
click at [896, 104] on th "Next month" at bounding box center [896, 104] width 32 height 26
click at [706, 206] on button "8" at bounding box center [706, 203] width 19 height 16
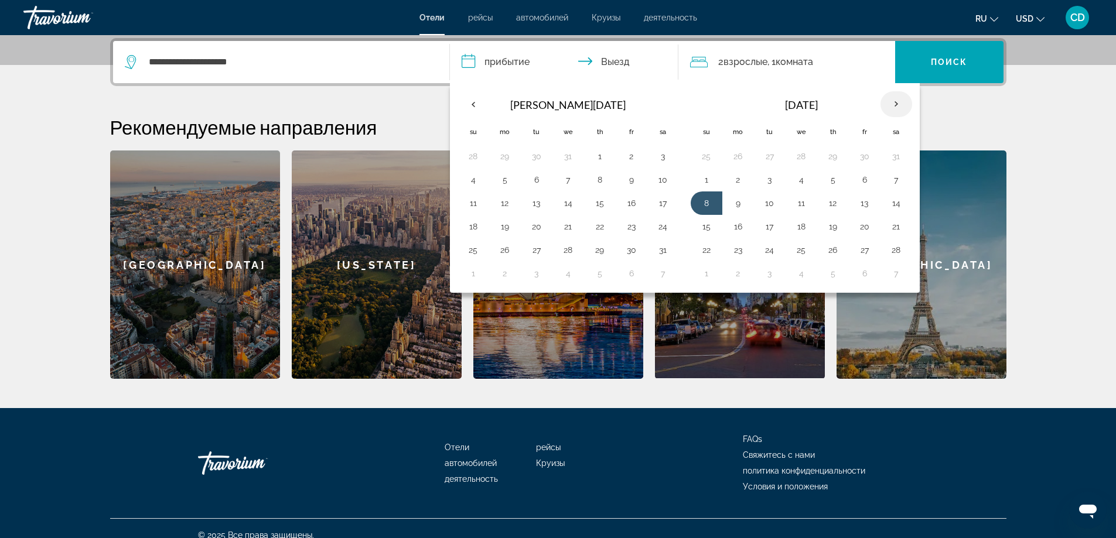
click at [899, 102] on th "Next month" at bounding box center [896, 104] width 32 height 26
click at [472, 204] on button "8" at bounding box center [473, 203] width 19 height 16
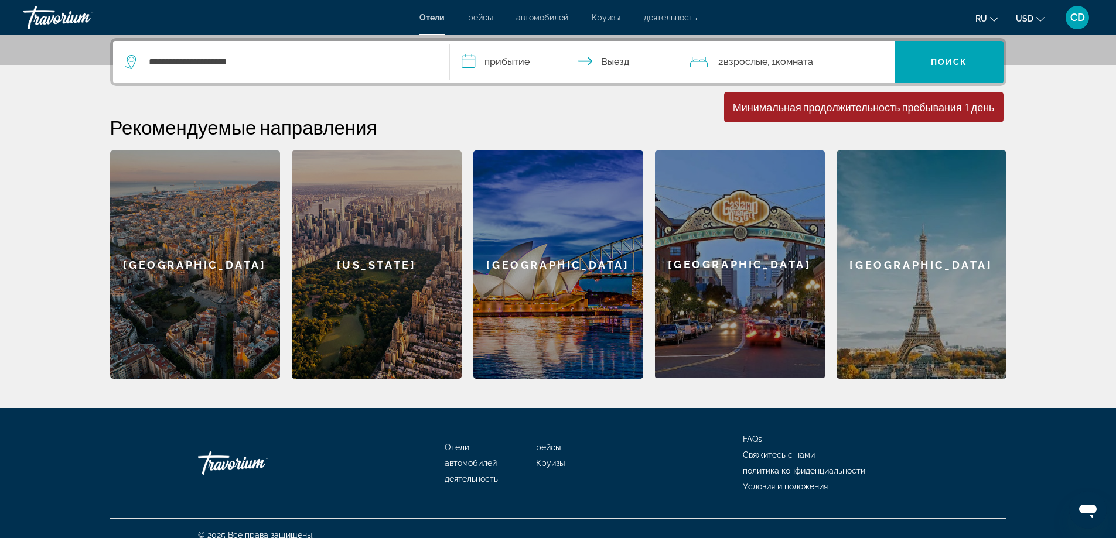
click at [527, 62] on input "**********" at bounding box center [566, 64] width 233 height 46
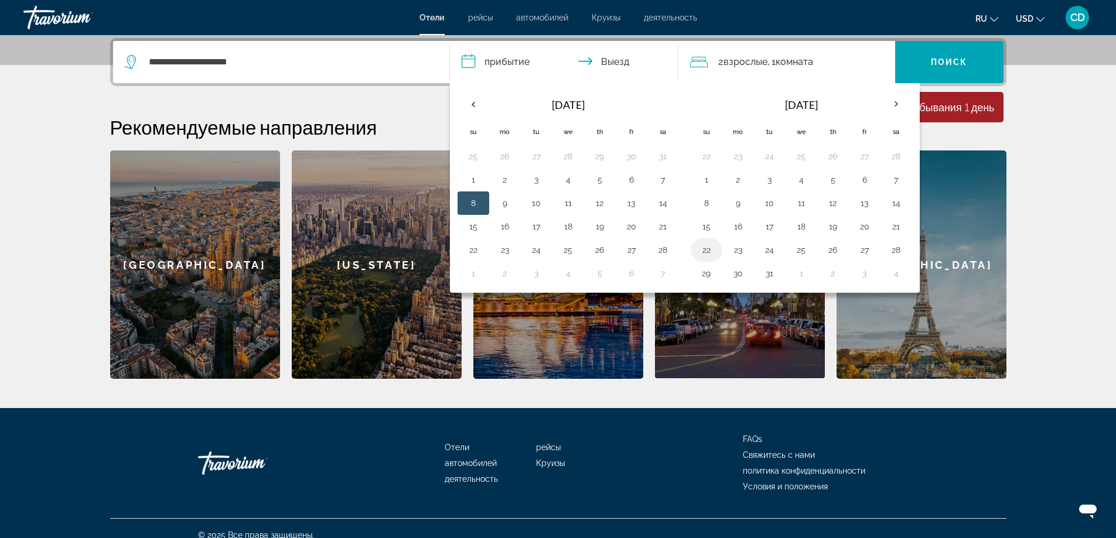
click at [705, 251] on button "22" at bounding box center [706, 250] width 19 height 16
click at [902, 248] on button "28" at bounding box center [896, 250] width 19 height 16
type input "**********"
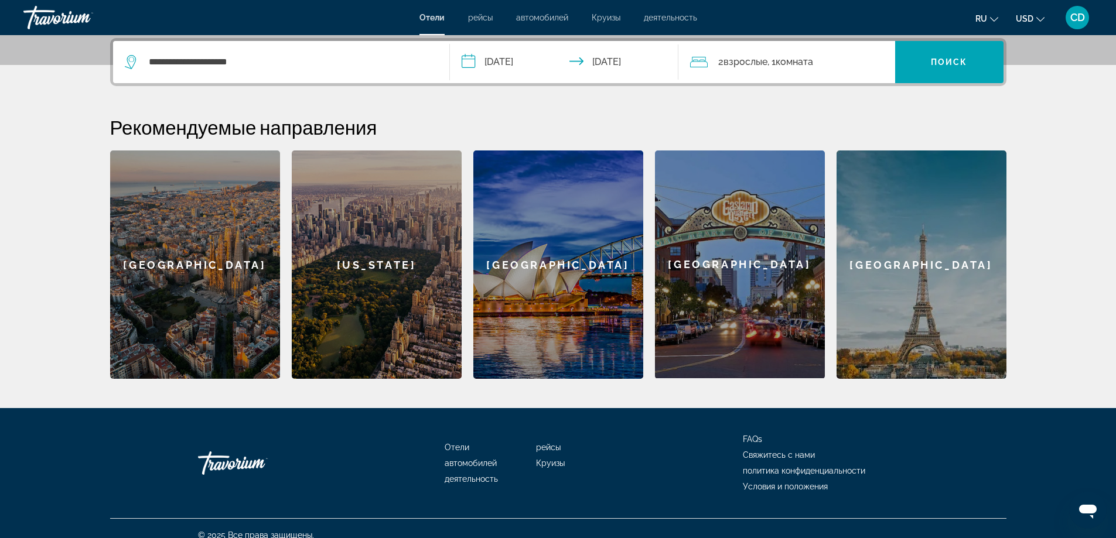
click at [764, 62] on span "Взрослые" at bounding box center [745, 61] width 44 height 11
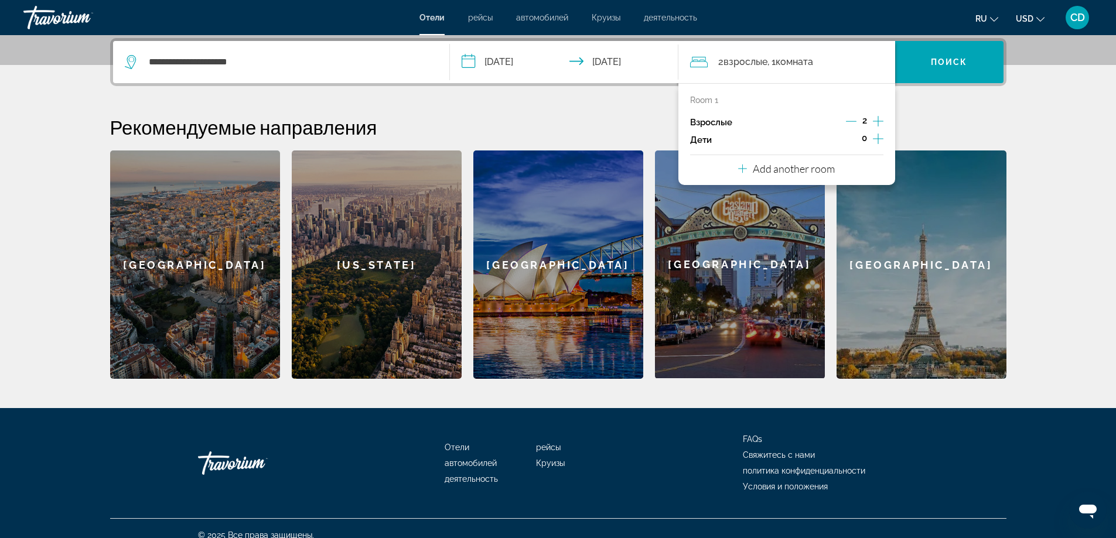
click at [875, 121] on icon "Increment adults" at bounding box center [878, 121] width 11 height 14
click at [938, 102] on div "**********" at bounding box center [558, 208] width 943 height 341
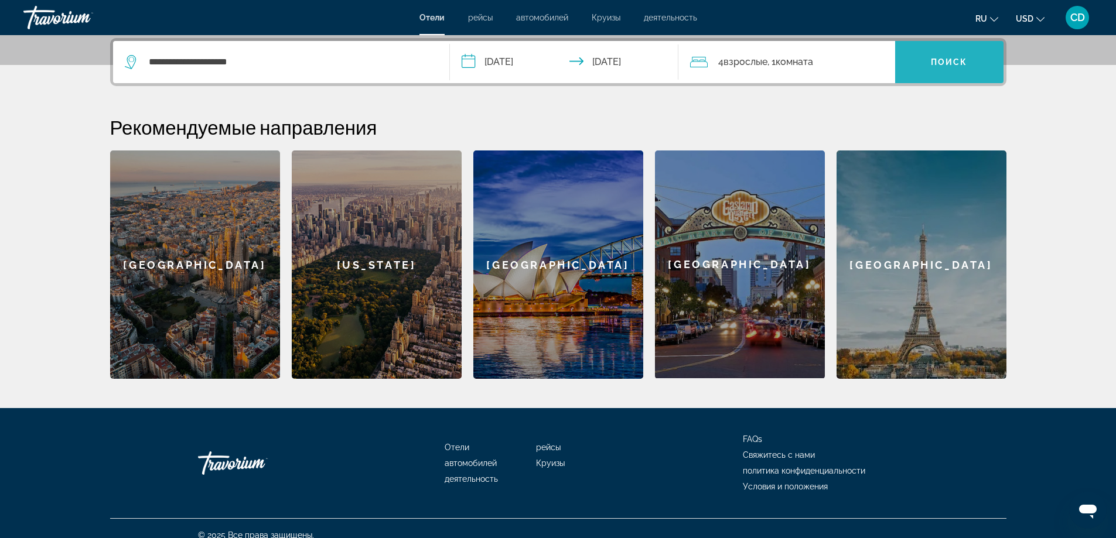
click at [937, 61] on span "Поиск" at bounding box center [948, 61] width 37 height 9
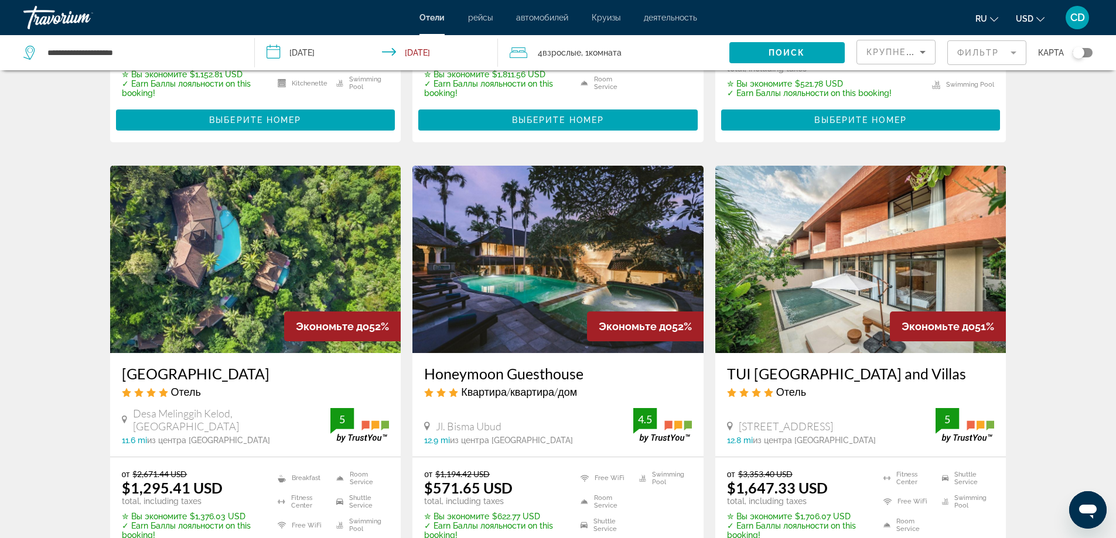
scroll to position [1347, 0]
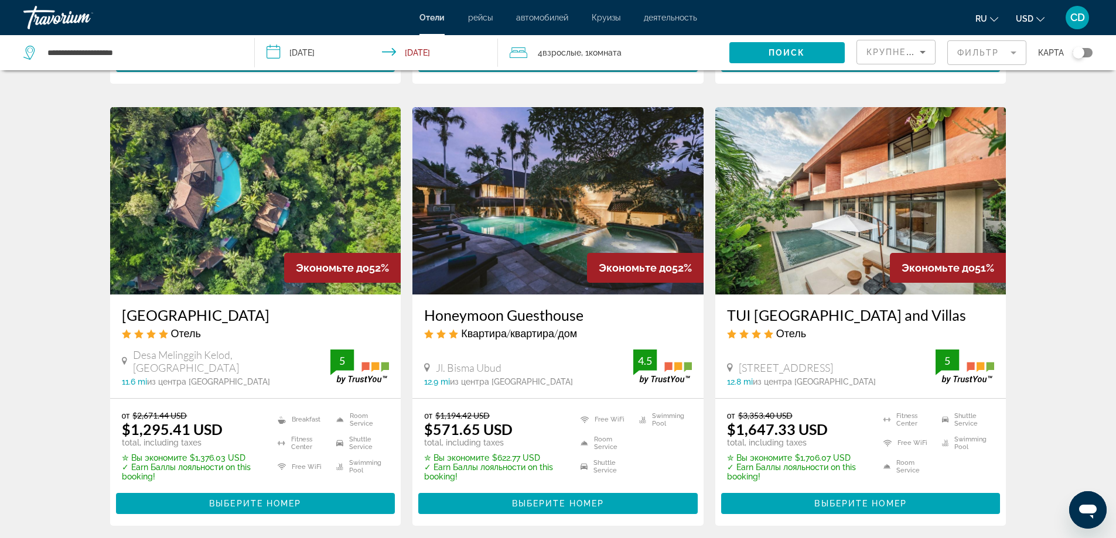
click at [525, 261] on img "Main content" at bounding box center [557, 200] width 291 height 187
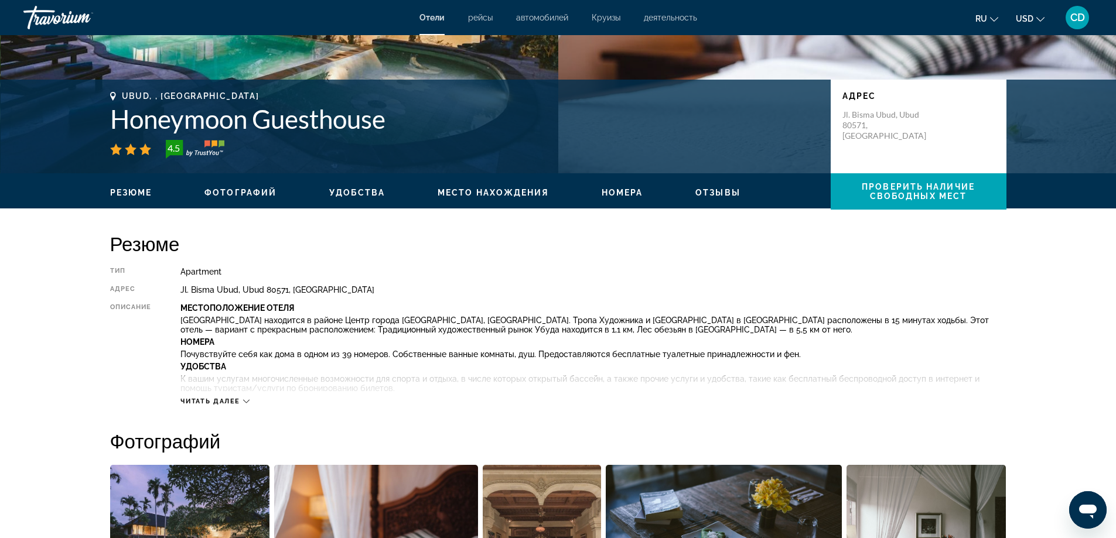
scroll to position [234, 0]
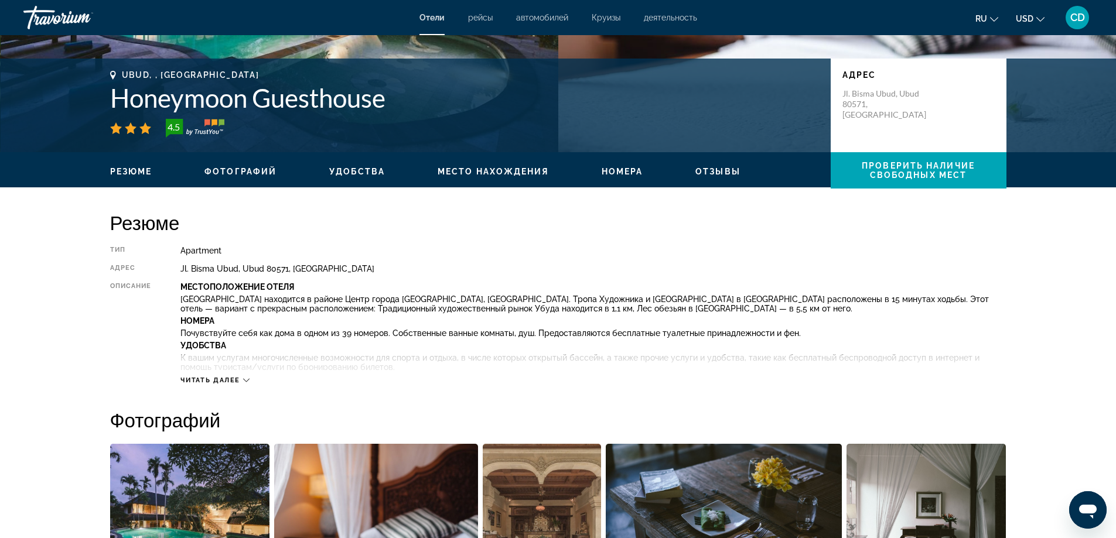
click at [247, 378] on icon "Main content" at bounding box center [246, 380] width 6 height 6
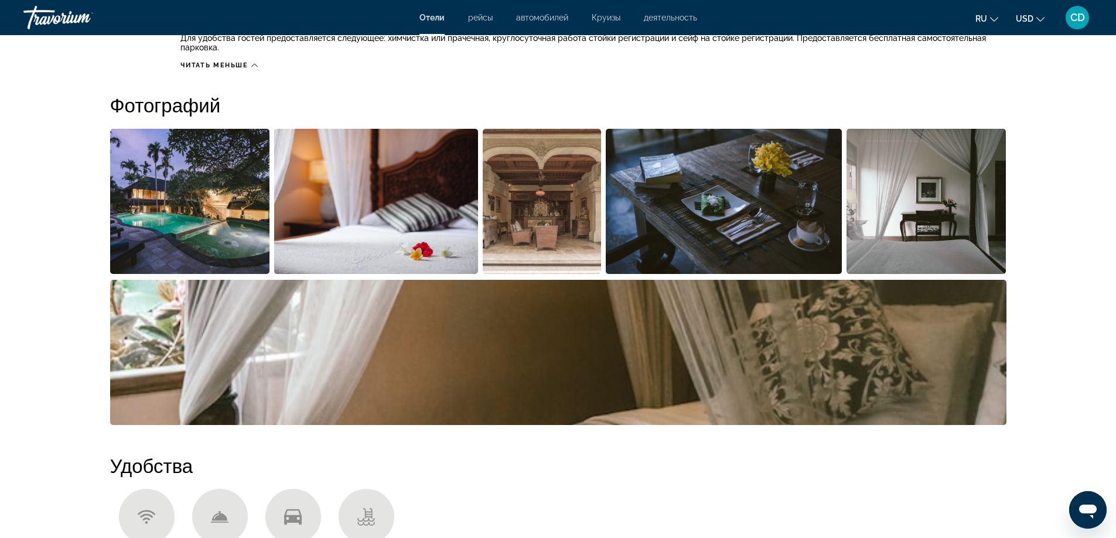
scroll to position [586, 0]
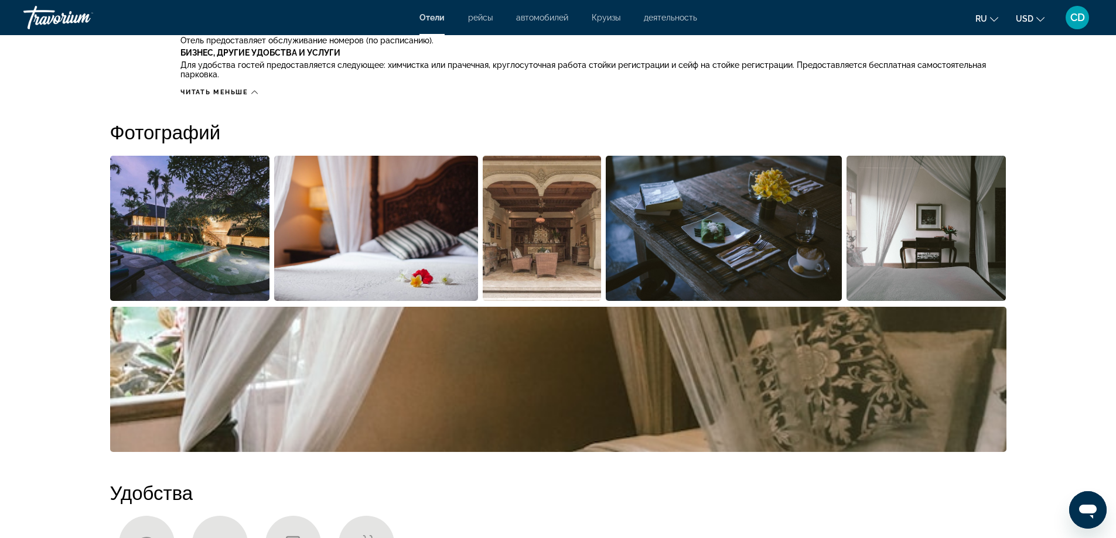
click at [159, 241] on img "Open full-screen image slider" at bounding box center [190, 228] width 160 height 145
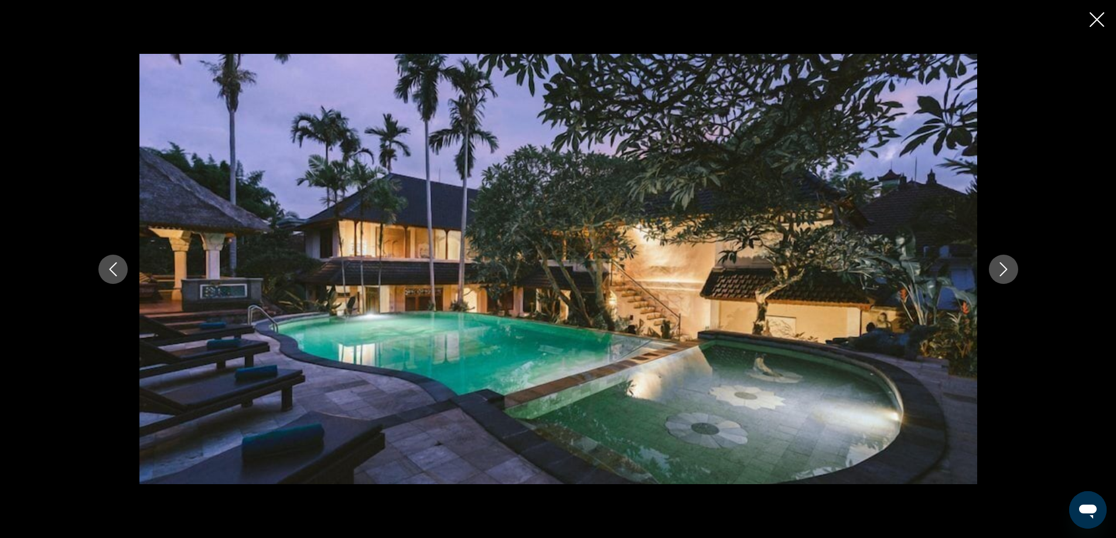
click at [1004, 270] on icon "Next image" at bounding box center [1003, 269] width 14 height 14
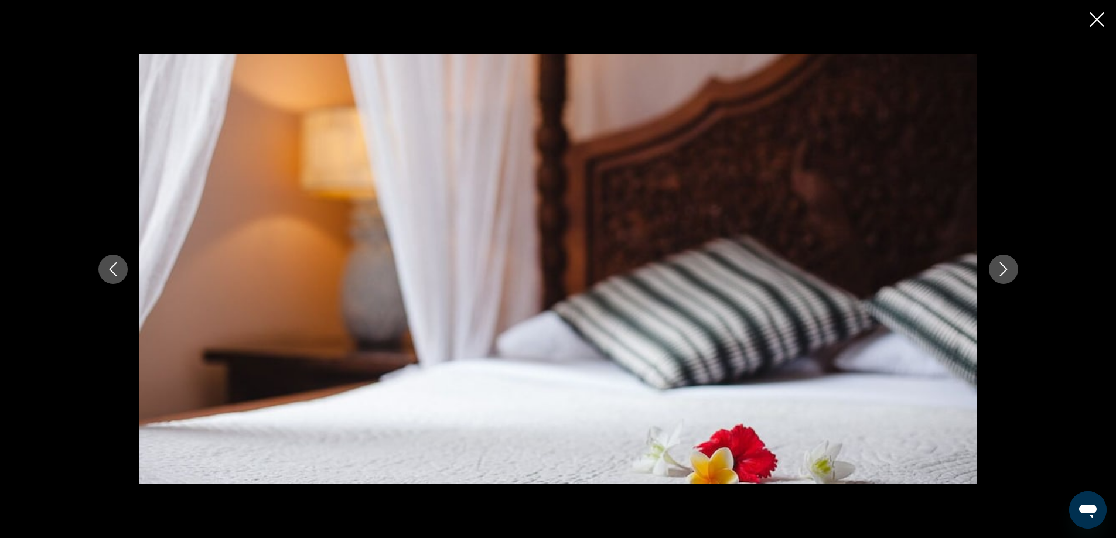
click at [1004, 270] on icon "Next image" at bounding box center [1003, 269] width 14 height 14
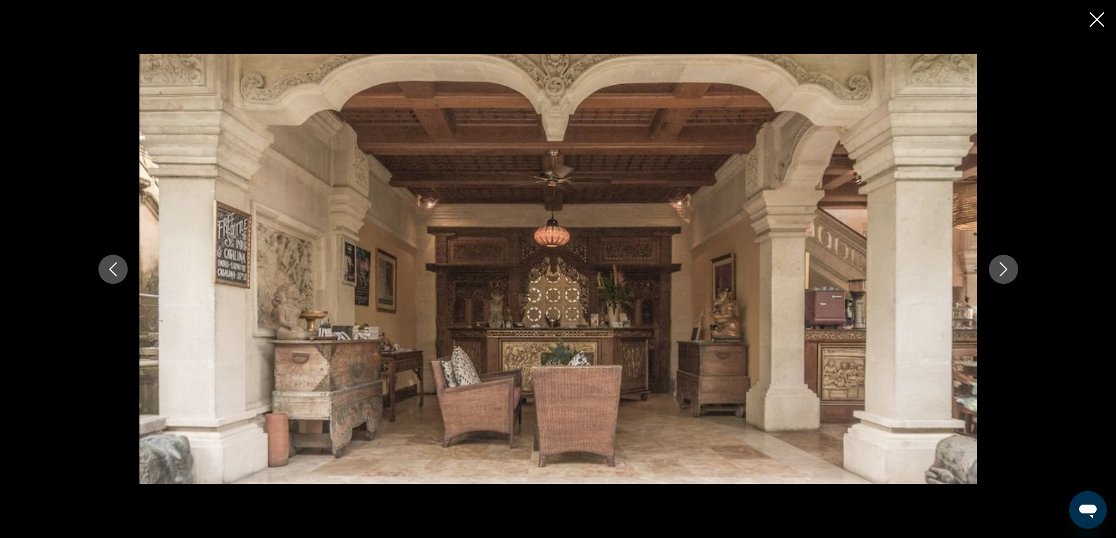
click at [1003, 270] on icon "Next image" at bounding box center [1003, 269] width 14 height 14
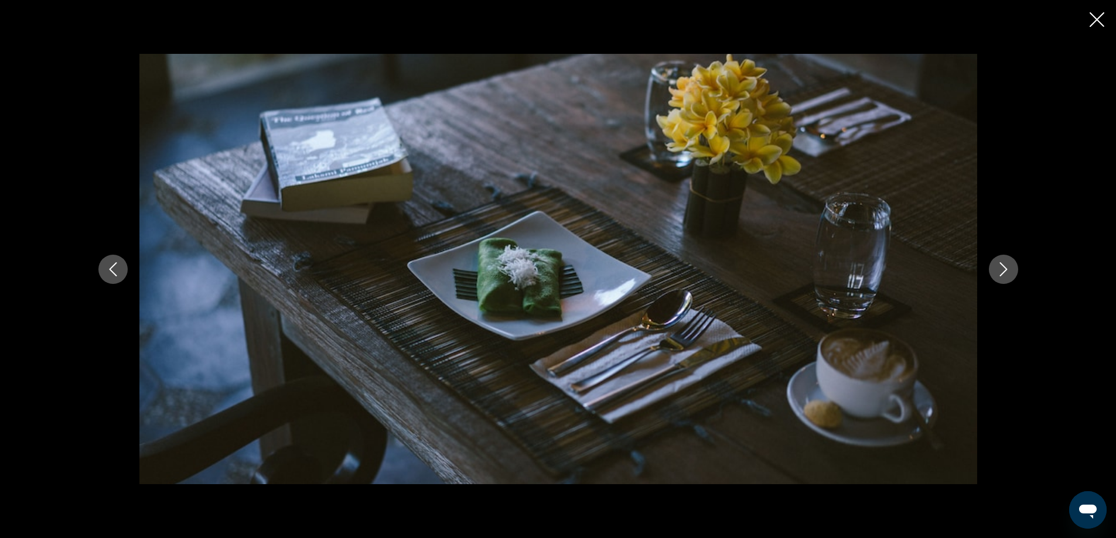
click at [1003, 270] on icon "Next image" at bounding box center [1003, 269] width 14 height 14
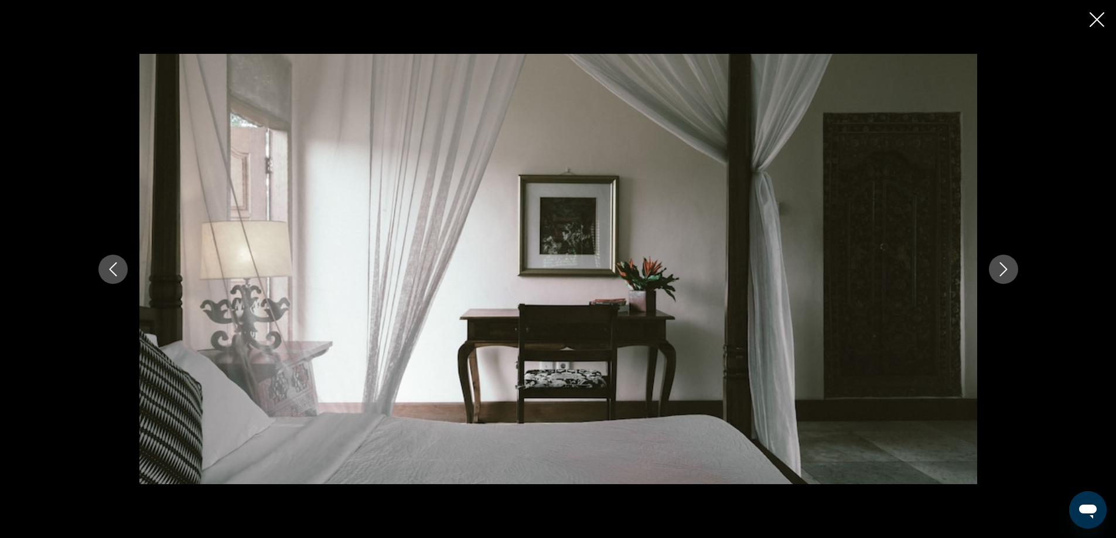
click at [1003, 270] on icon "Next image" at bounding box center [1003, 269] width 14 height 14
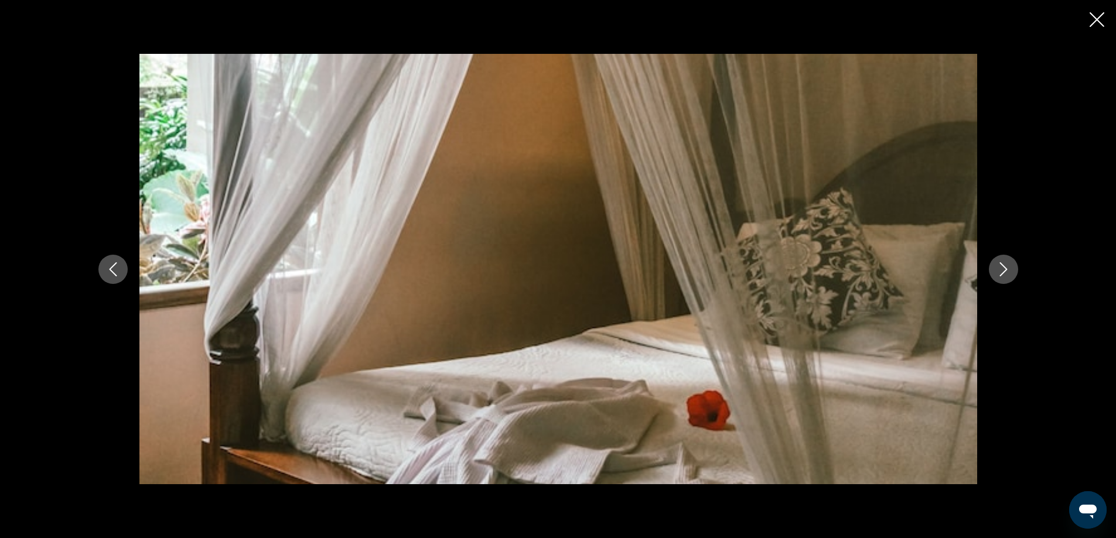
click at [1002, 270] on icon "Next image" at bounding box center [1003, 269] width 14 height 14
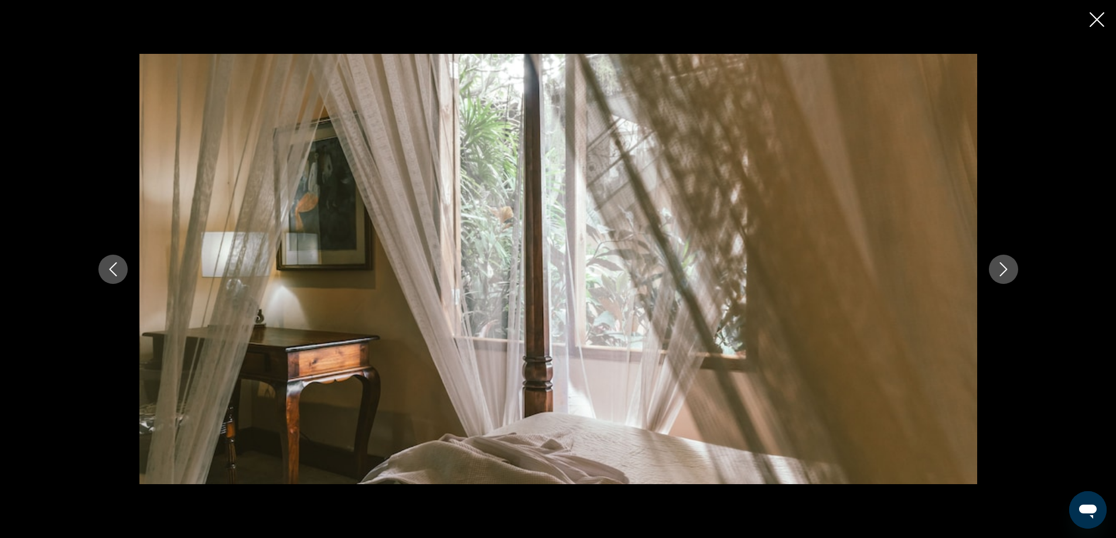
click at [1002, 270] on icon "Next image" at bounding box center [1003, 269] width 14 height 14
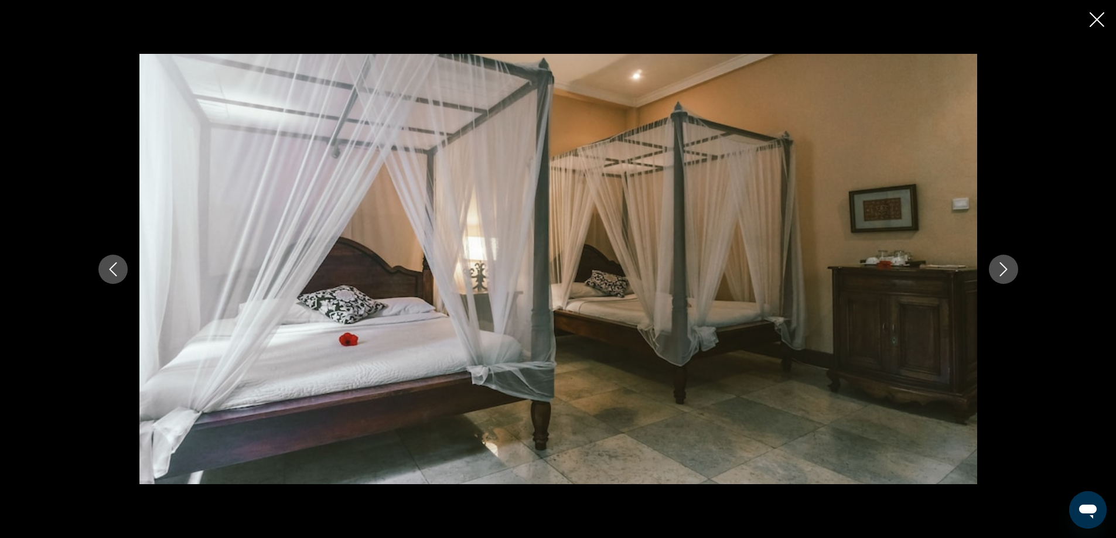
click at [1002, 270] on icon "Next image" at bounding box center [1003, 269] width 14 height 14
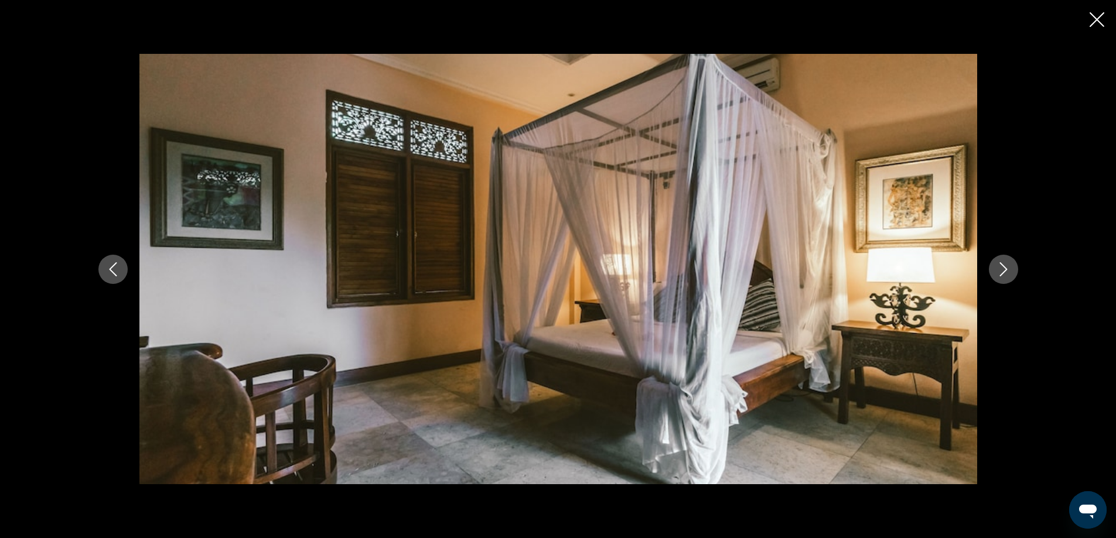
click at [1000, 270] on icon "Next image" at bounding box center [1003, 269] width 14 height 14
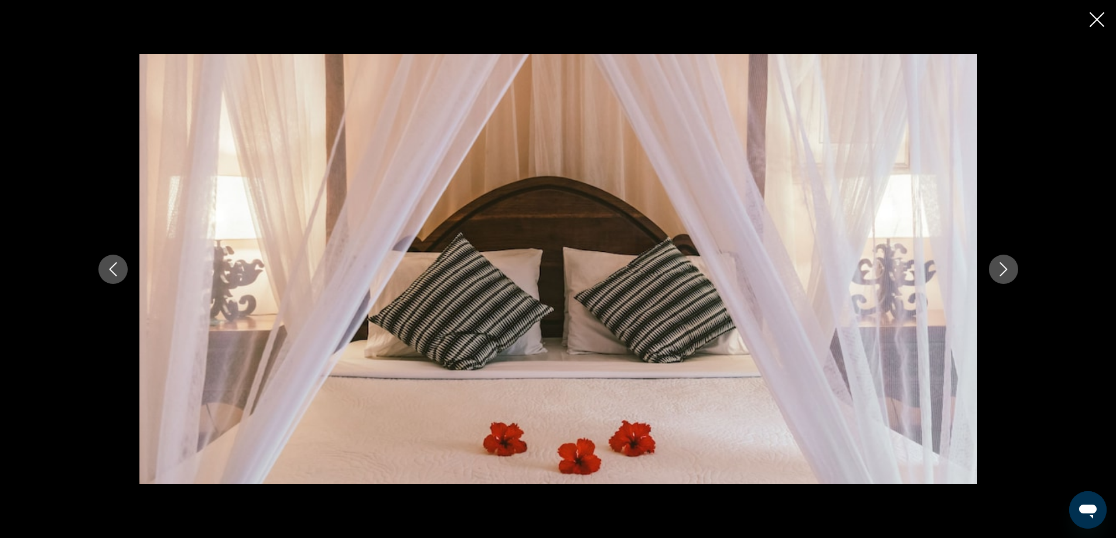
click at [1000, 270] on icon "Next image" at bounding box center [1003, 269] width 14 height 14
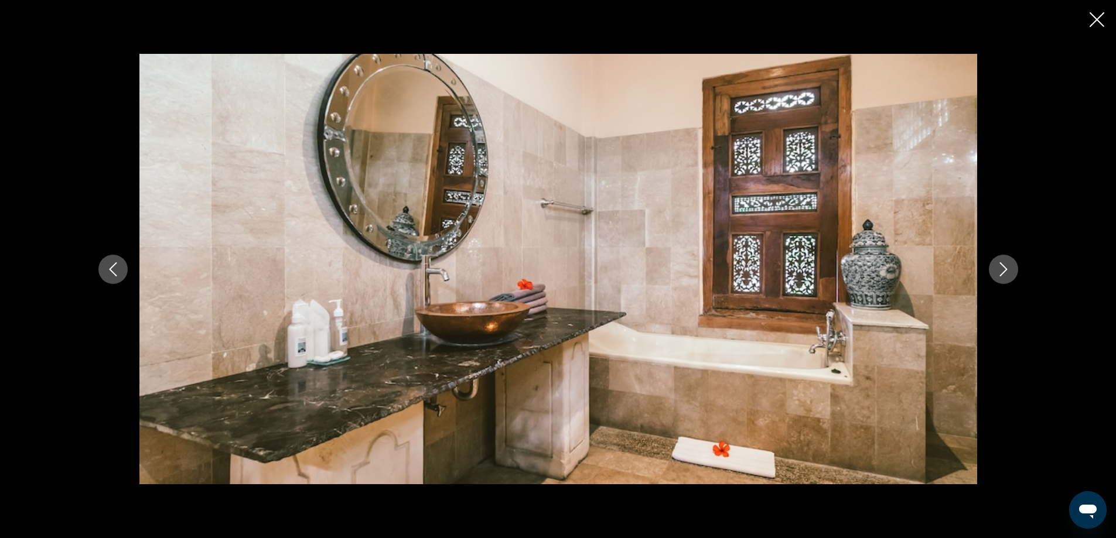
click at [1000, 270] on icon "Next image" at bounding box center [1003, 269] width 14 height 14
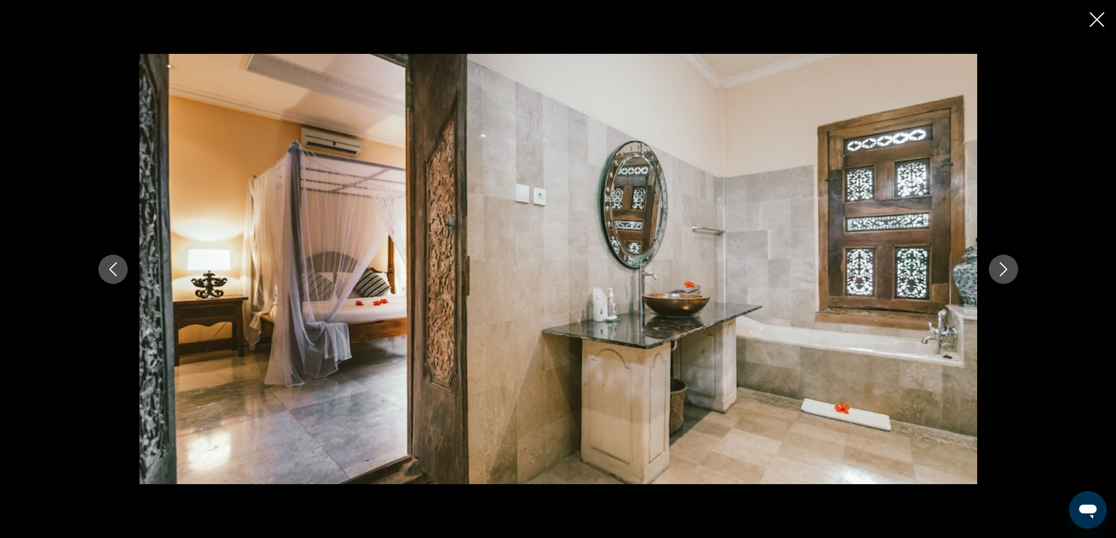
click at [1000, 270] on icon "Next image" at bounding box center [1003, 269] width 14 height 14
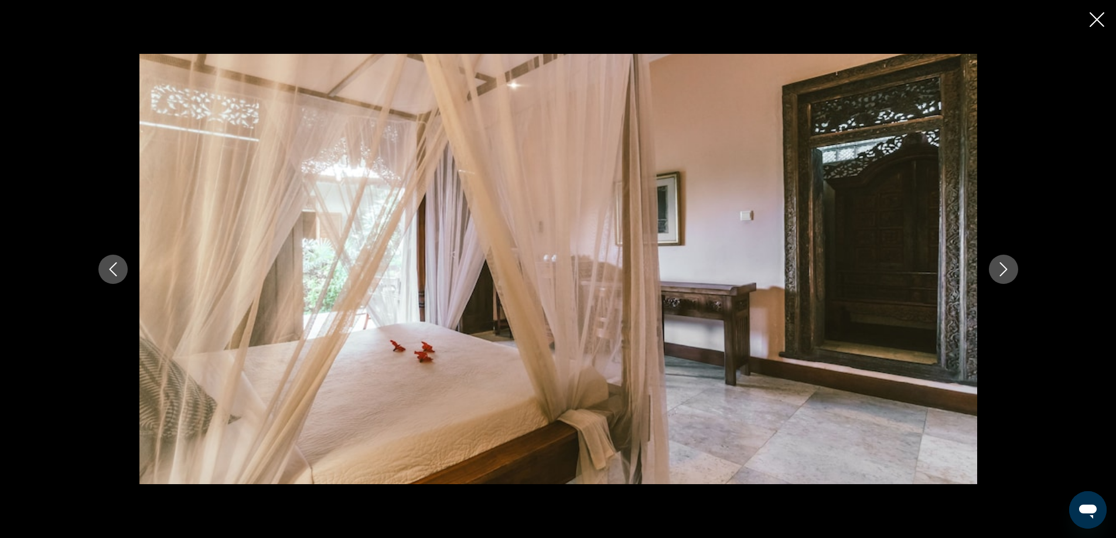
click at [1000, 270] on icon "Next image" at bounding box center [1003, 269] width 14 height 14
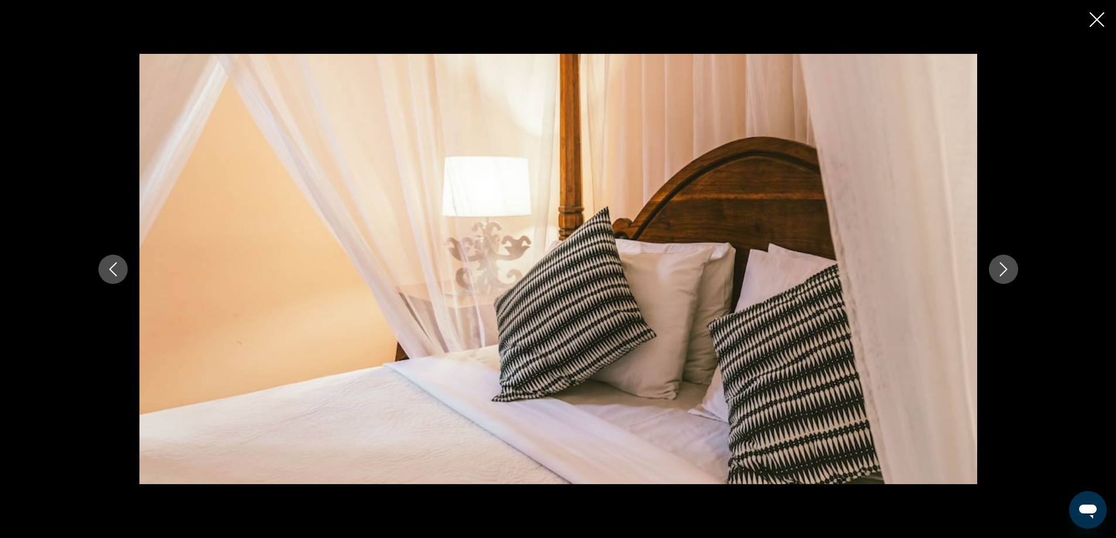
click at [1094, 18] on icon "Close slideshow" at bounding box center [1096, 19] width 15 height 15
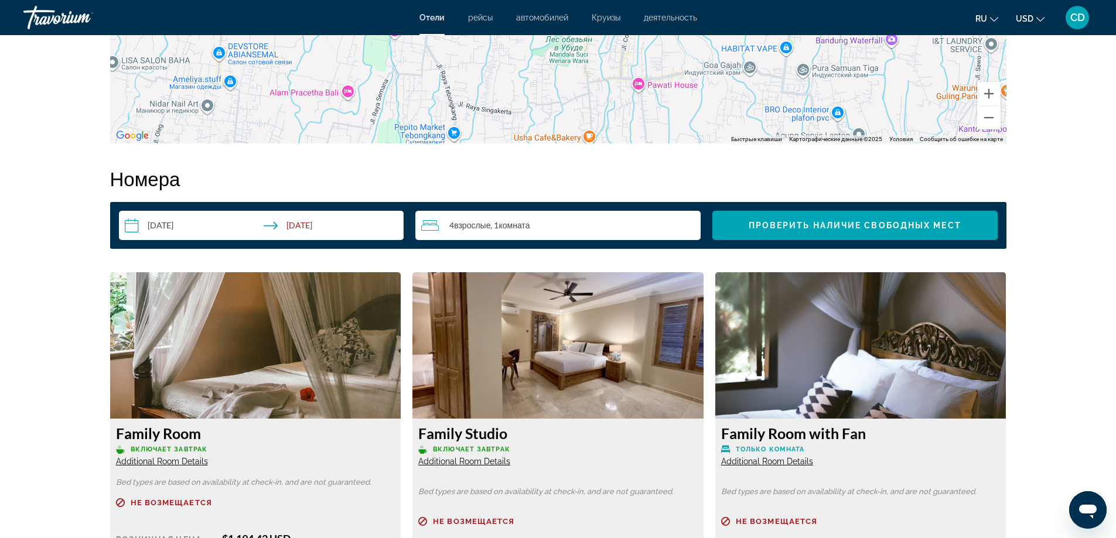
scroll to position [1405, 0]
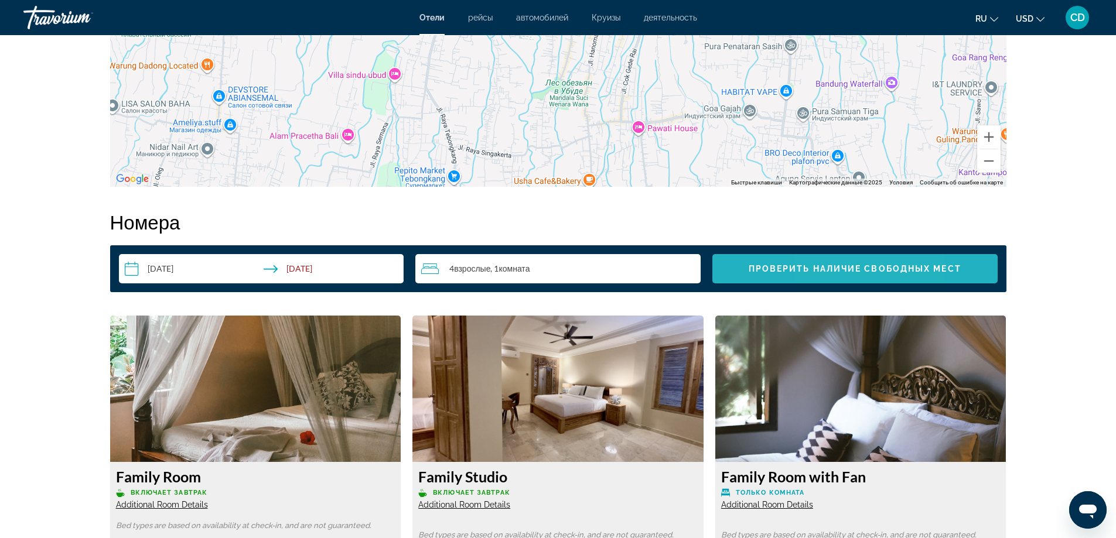
click at [822, 265] on span "Проверить наличие свободных мест" at bounding box center [854, 268] width 213 height 9
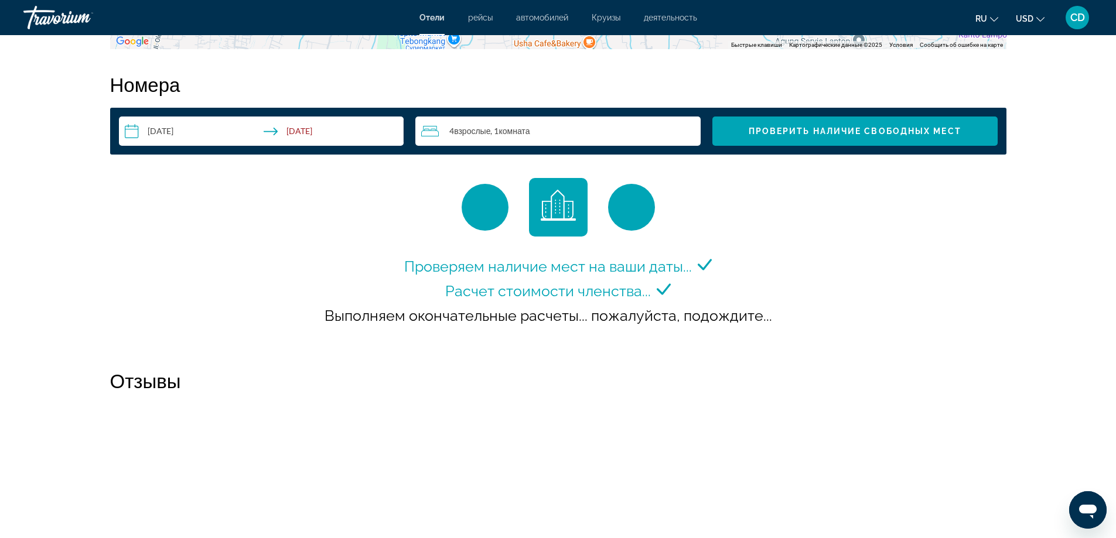
scroll to position [1545, 0]
